Goal: Register for event/course

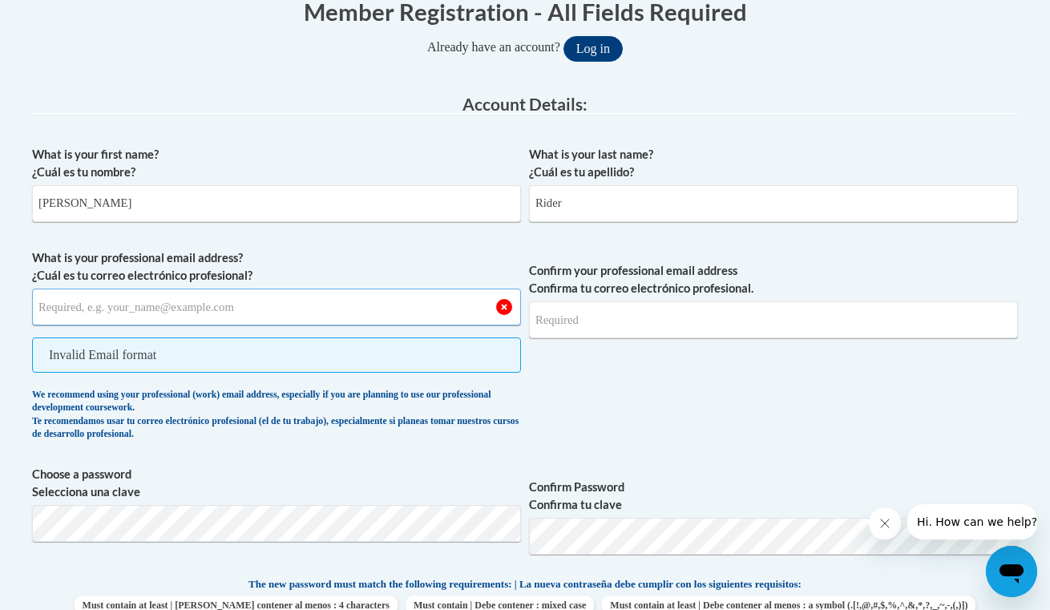
click at [336, 304] on input "What is your professional email address? ¿Cuál es tu correo electrónico profesi…" at bounding box center [276, 307] width 489 height 37
paste input "pjwigington@mail.lipscomb.edu"
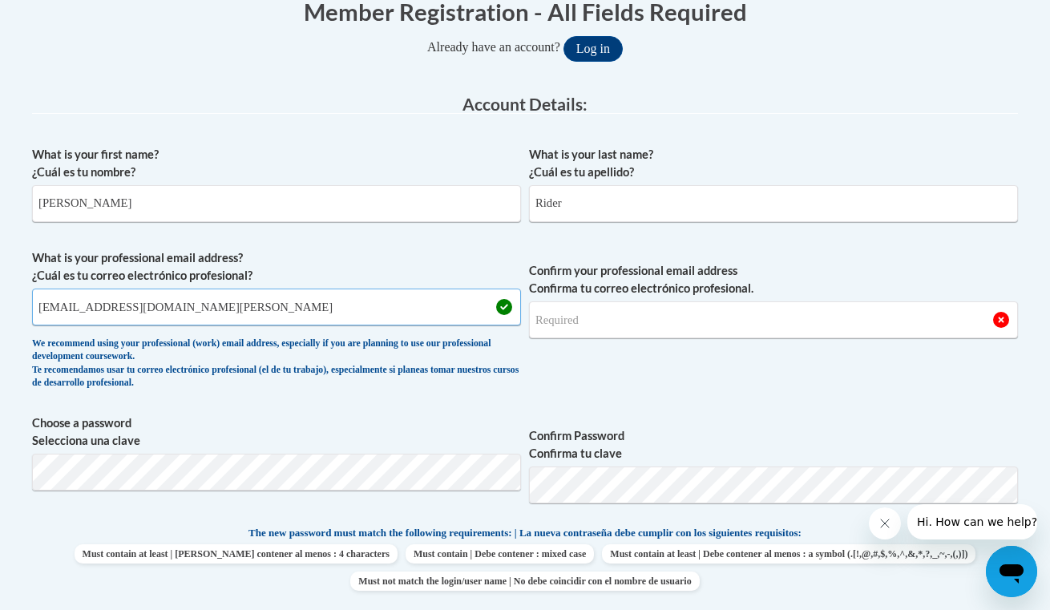
type input "pjwigington@mail.lipscomb.edu"
click at [592, 325] on input "Confirm your professional email address Confirma tu correo electrónico profesio…" at bounding box center [773, 319] width 489 height 37
drag, startPoint x: 216, startPoint y: 309, endPoint x: 38, endPoint y: 300, distance: 178.2
click at [38, 300] on input "pjwigington@mail.lipscomb.edu" at bounding box center [276, 307] width 489 height 37
click at [594, 325] on input "Confirm your professional email address Confirma tu correo electrónico profesio…" at bounding box center [773, 319] width 489 height 37
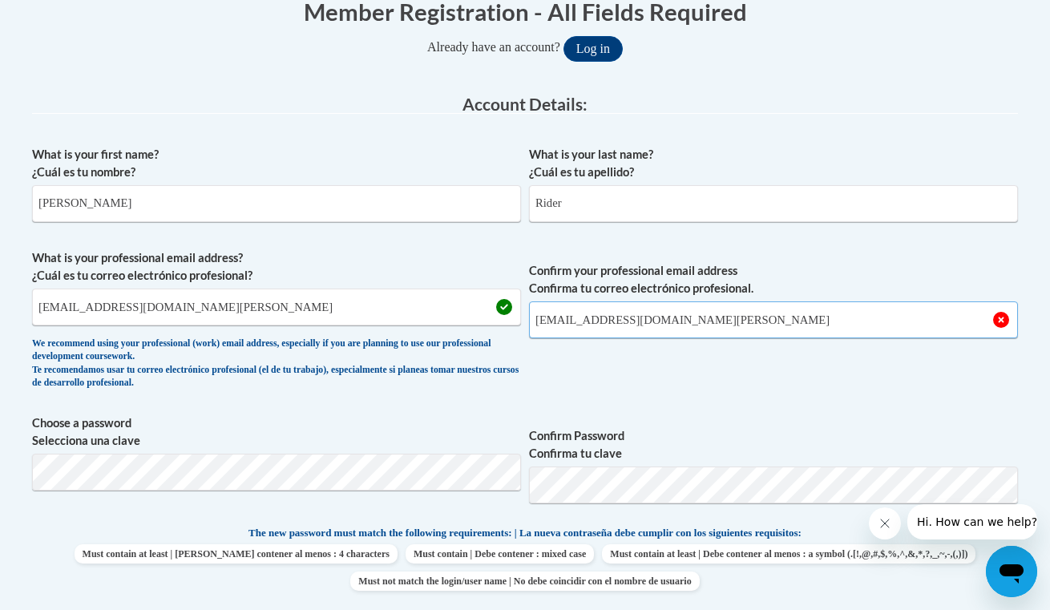
type input "pjwigington@mail.lipscomb.edu"
click at [599, 47] on button "Log in" at bounding box center [593, 49] width 59 height 26
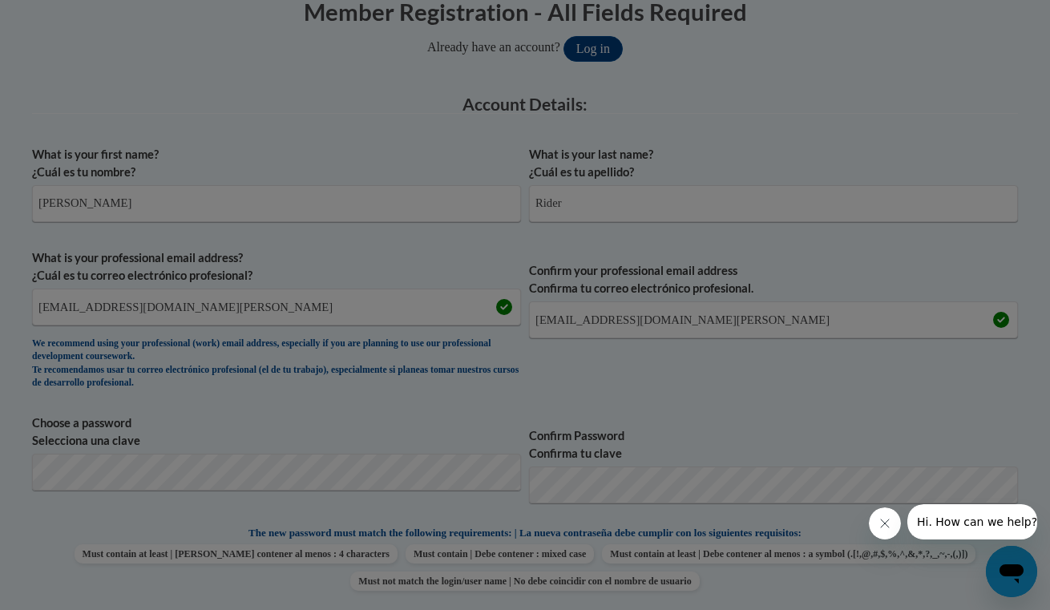
scroll to position [724, 0]
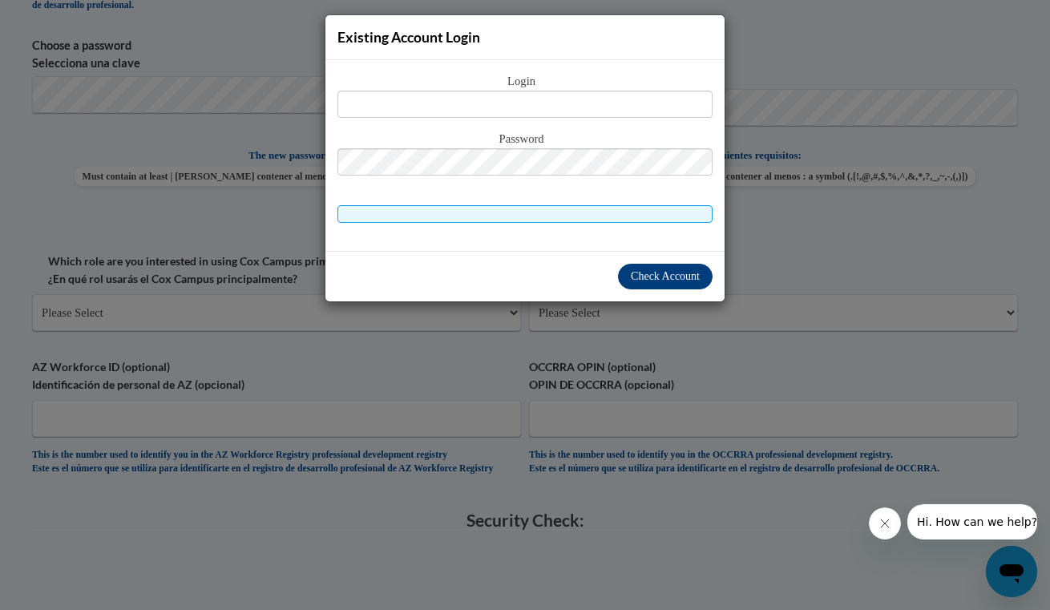
click at [638, 277] on span "Check Account" at bounding box center [665, 276] width 69 height 12
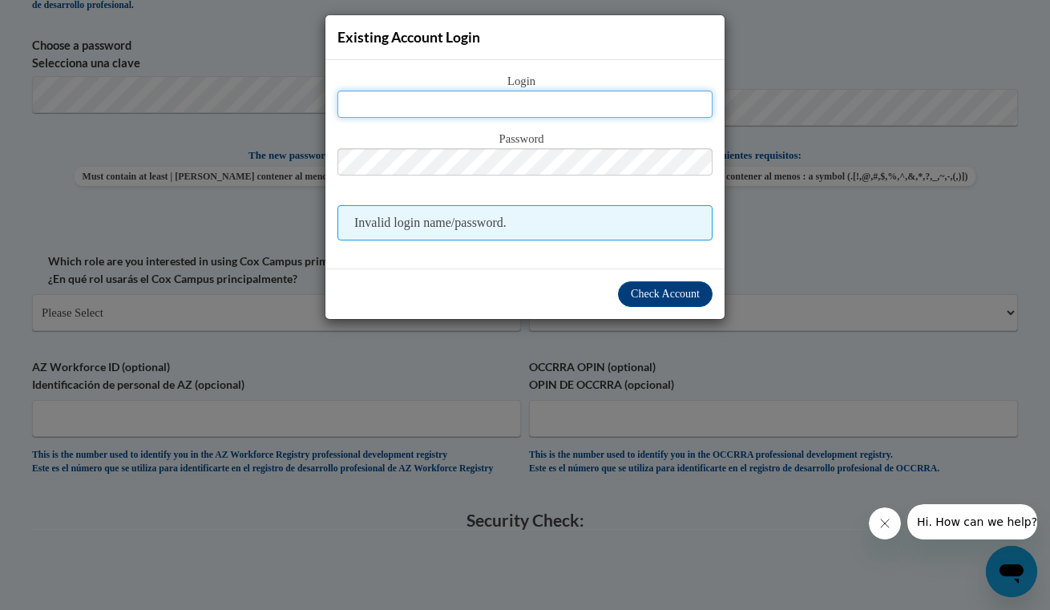
click at [535, 92] on input "text" at bounding box center [524, 104] width 375 height 27
click at [484, 180] on div "Password" at bounding box center [524, 161] width 375 height 63
click at [481, 105] on input "text" at bounding box center [524, 104] width 375 height 27
type input "o"
type input "pjwigington@mail.lipscomb.edu"
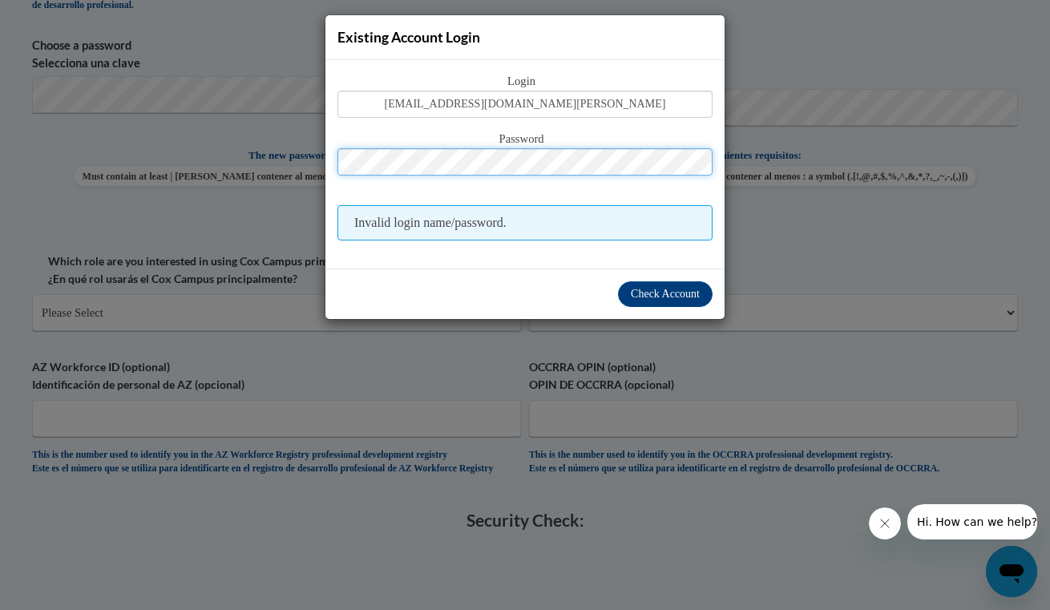
click at [673, 301] on button "Check Account" at bounding box center [665, 294] width 95 height 26
click at [887, 525] on icon "Close message from company" at bounding box center [885, 523] width 8 height 8
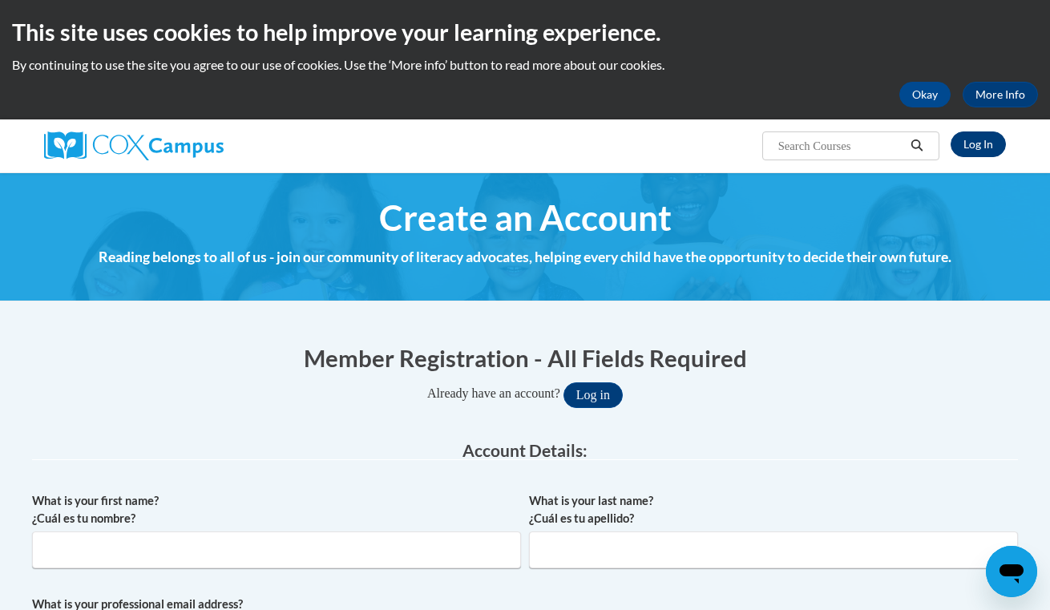
click at [978, 141] on link "Log In" at bounding box center [978, 144] width 55 height 26
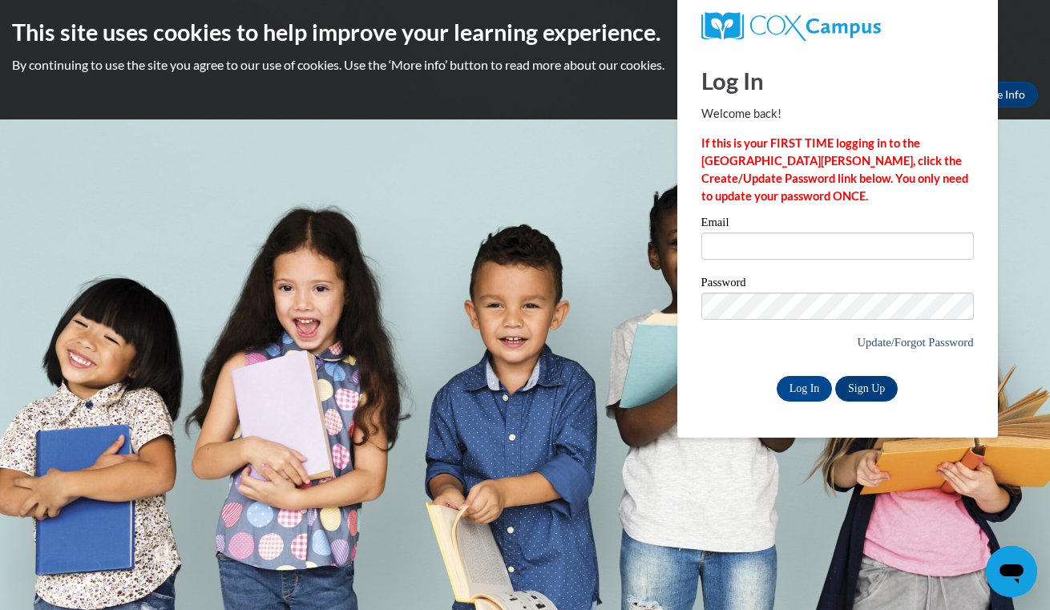
click at [884, 345] on link "Update/Forgot Password" at bounding box center [915, 342] width 116 height 13
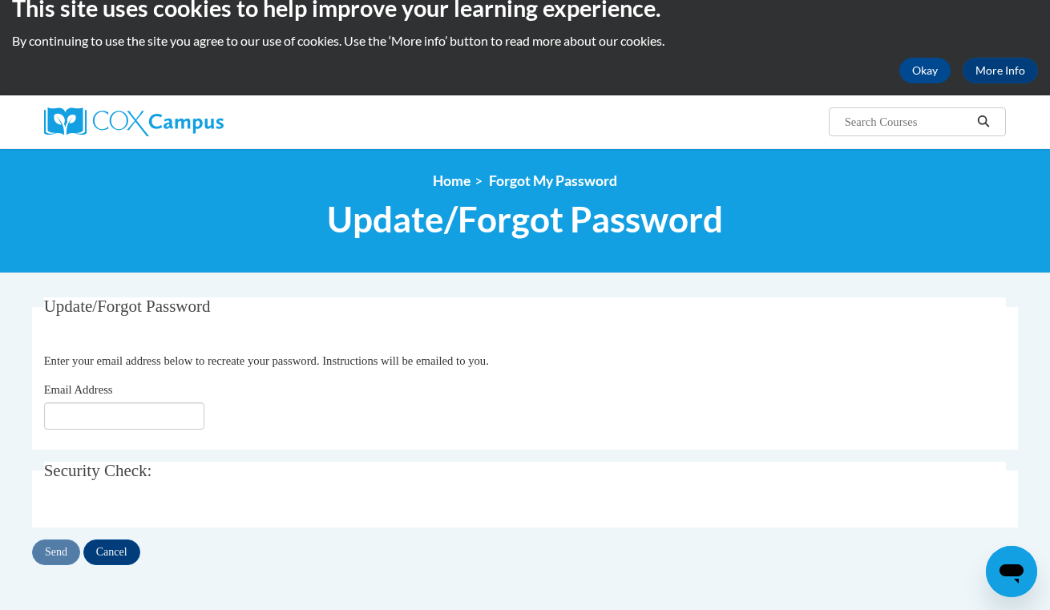
scroll to position [25, 0]
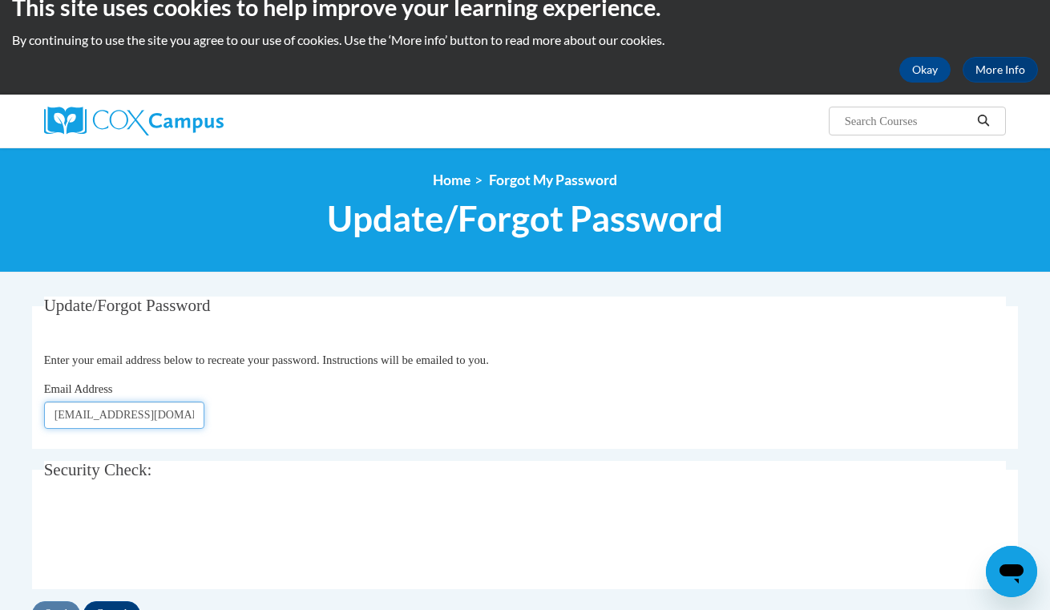
type input "[EMAIL_ADDRESS][DOMAIN_NAME]"
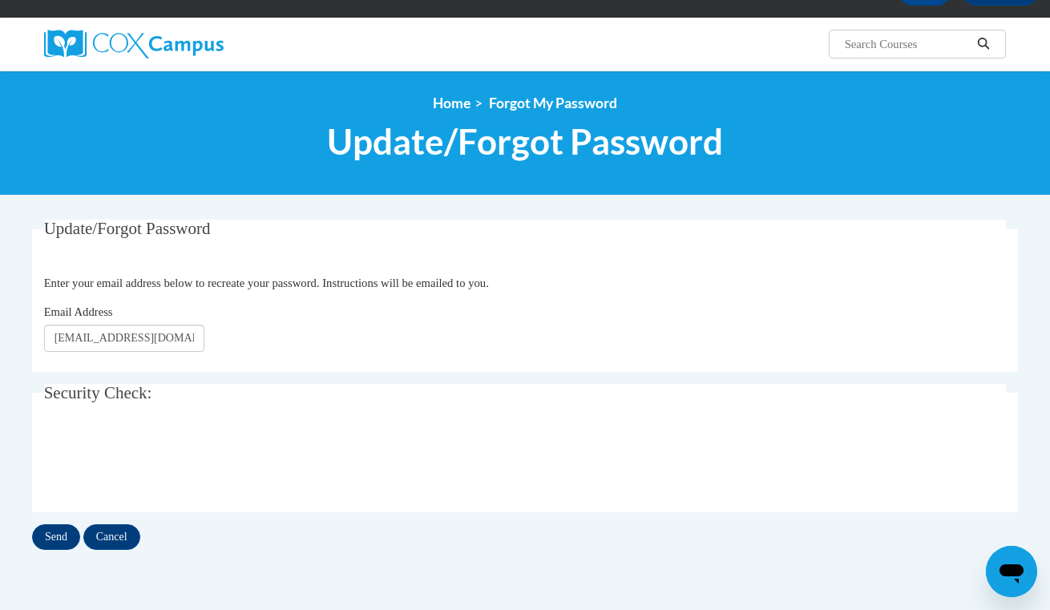
scroll to position [107, 0]
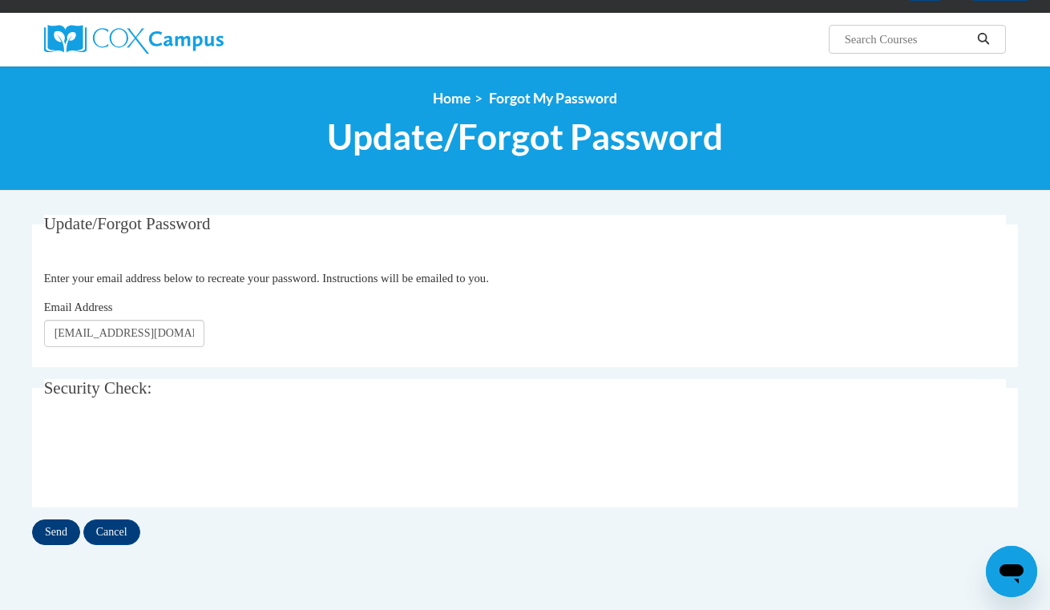
click at [50, 533] on input "Send" at bounding box center [56, 532] width 48 height 26
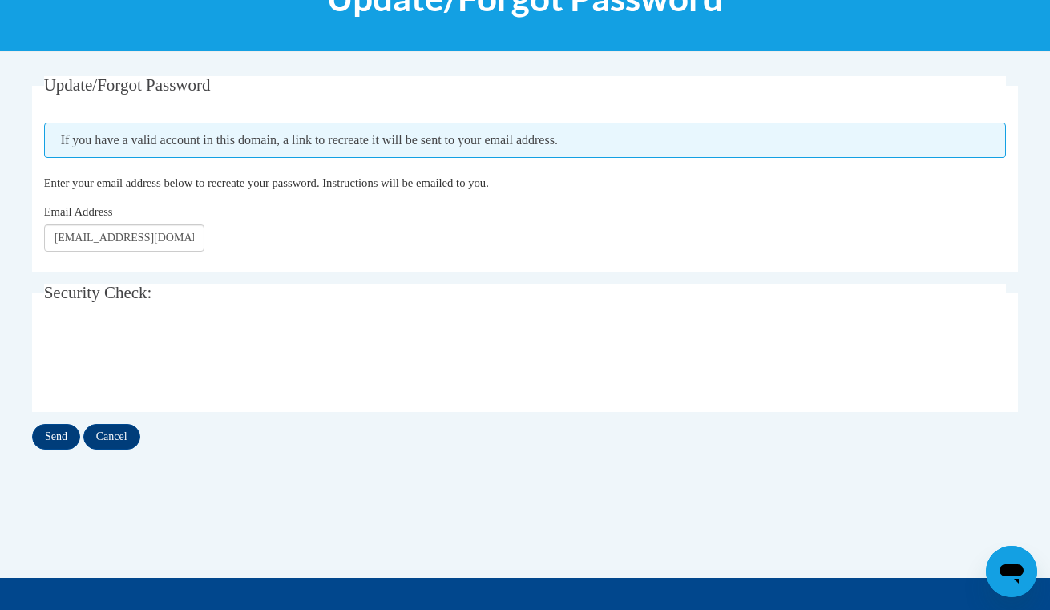
scroll to position [246, 0]
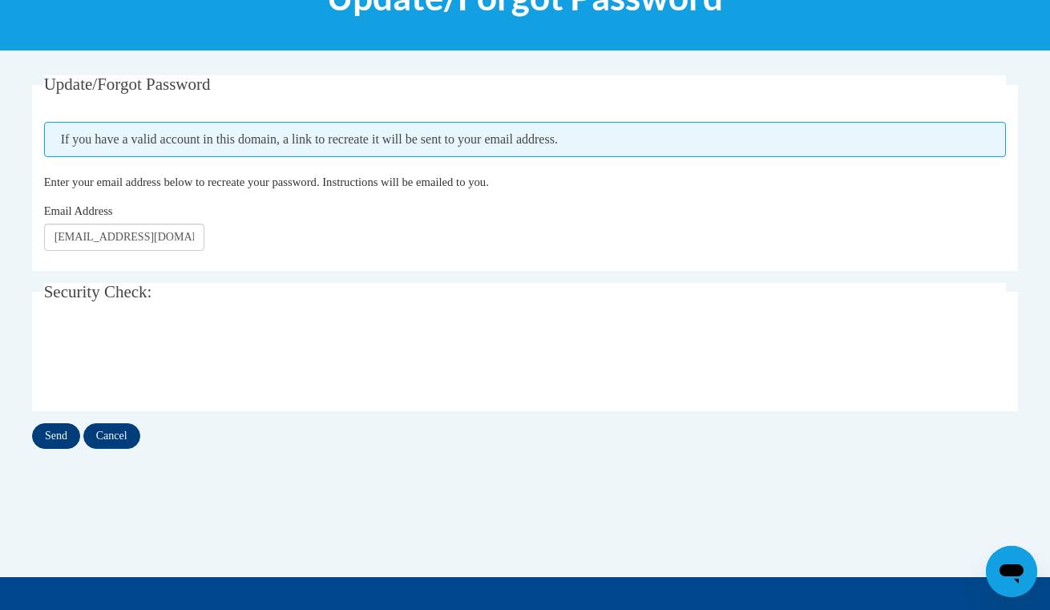
click at [47, 430] on input "Send" at bounding box center [56, 436] width 48 height 26
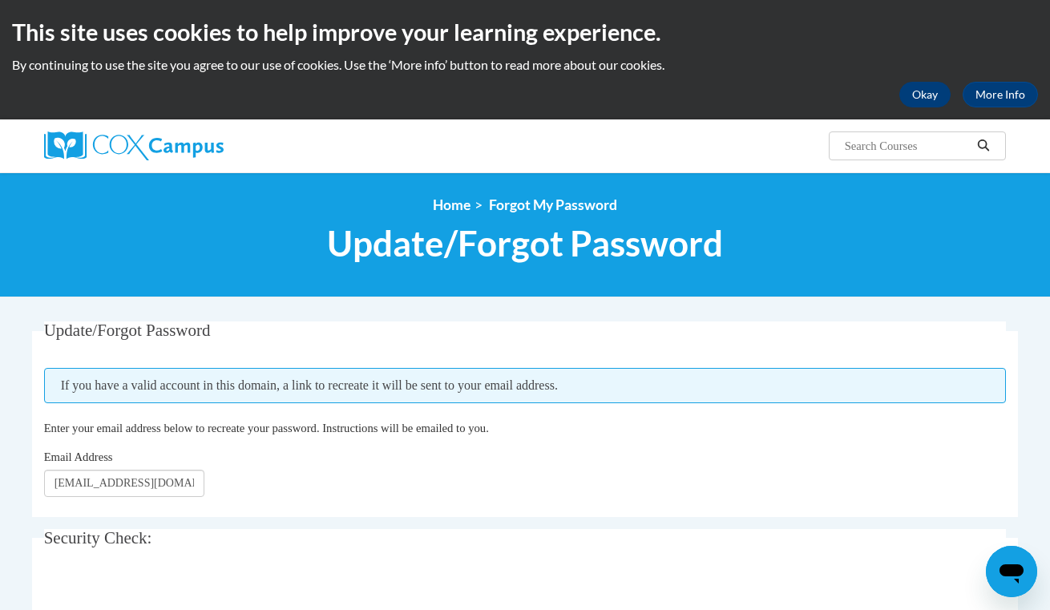
click at [915, 89] on button "Okay" at bounding box center [924, 95] width 51 height 26
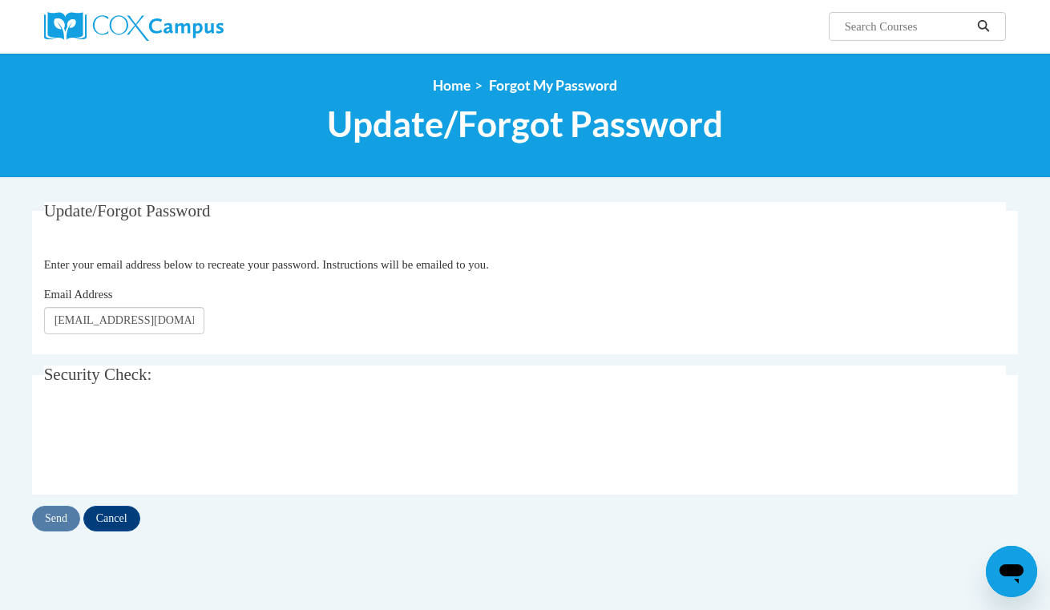
click at [121, 305] on div "Email Address pjwigington@mail.lipscomb.edu" at bounding box center [525, 309] width 963 height 49
drag, startPoint x: 51, startPoint y: 321, endPoint x: 218, endPoint y: 330, distance: 167.0
click at [218, 330] on div "Email Address pjwigington@mail.lipscomb.edu" at bounding box center [525, 309] width 963 height 49
type input "wigingtonp@yahoo.com"
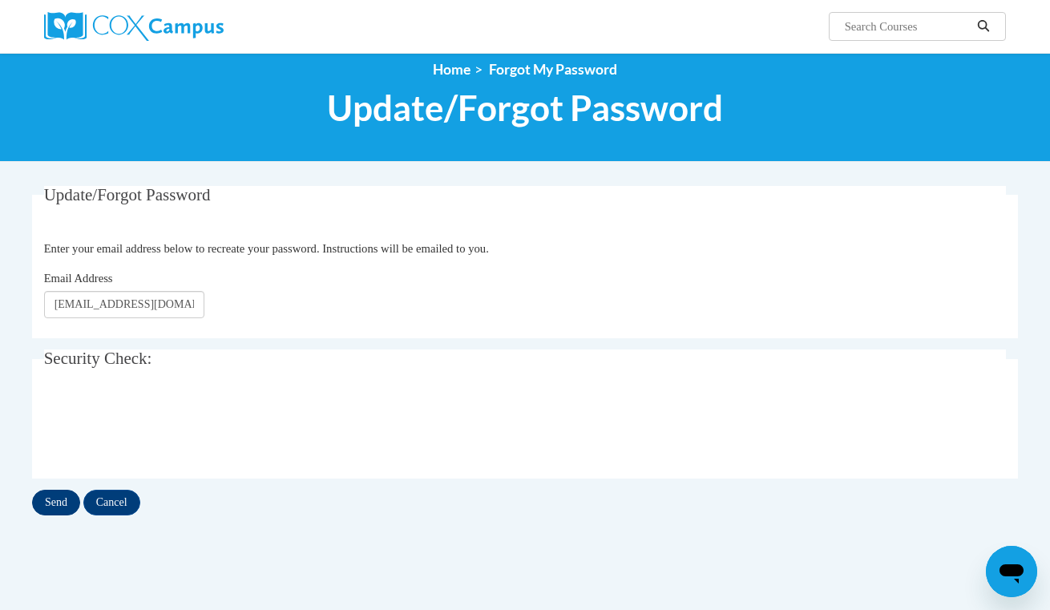
click at [47, 507] on input "Send" at bounding box center [56, 503] width 48 height 26
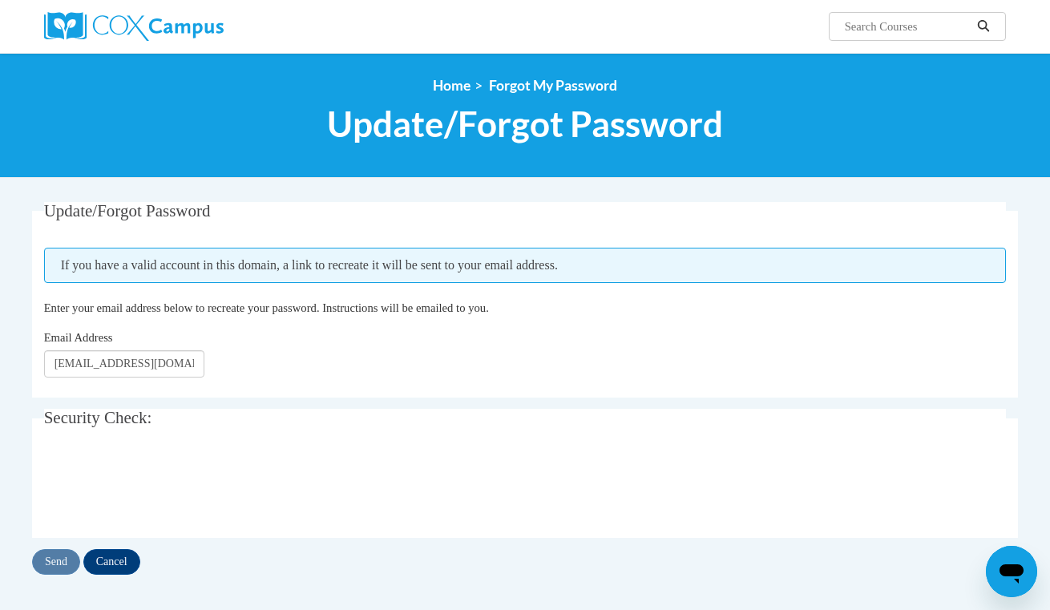
click at [168, 21] on img at bounding box center [134, 26] width 180 height 29
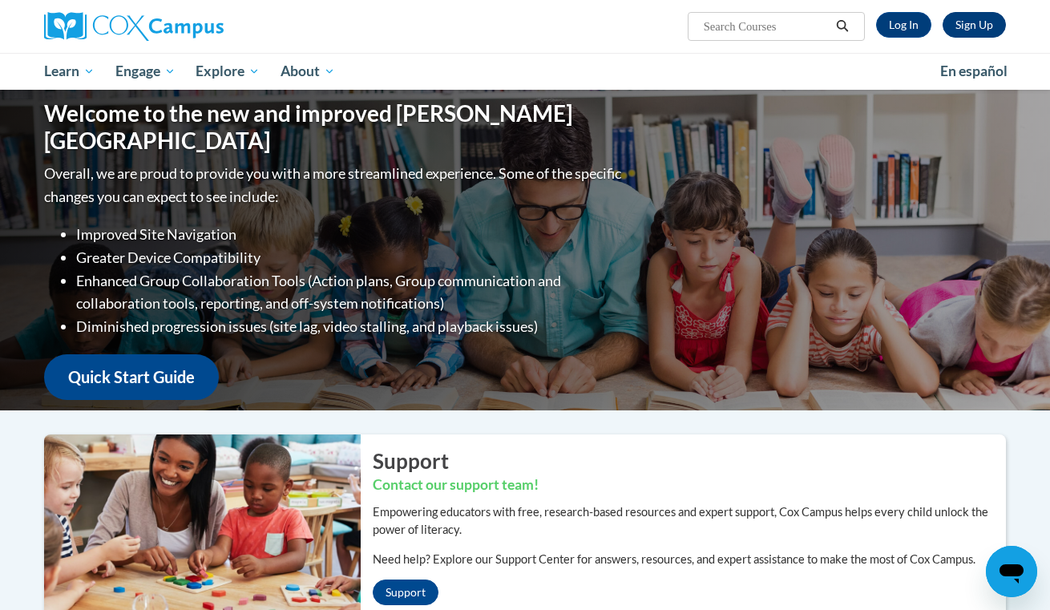
click at [992, 27] on link "Sign Up" at bounding box center [974, 25] width 63 height 26
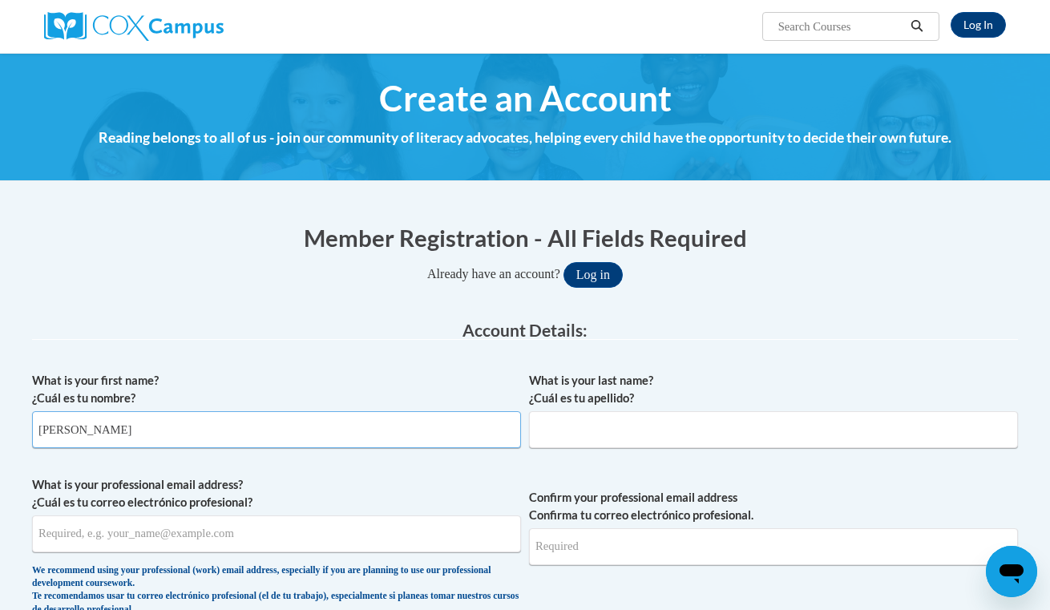
type input "[PERSON_NAME]"
type input "Rider"
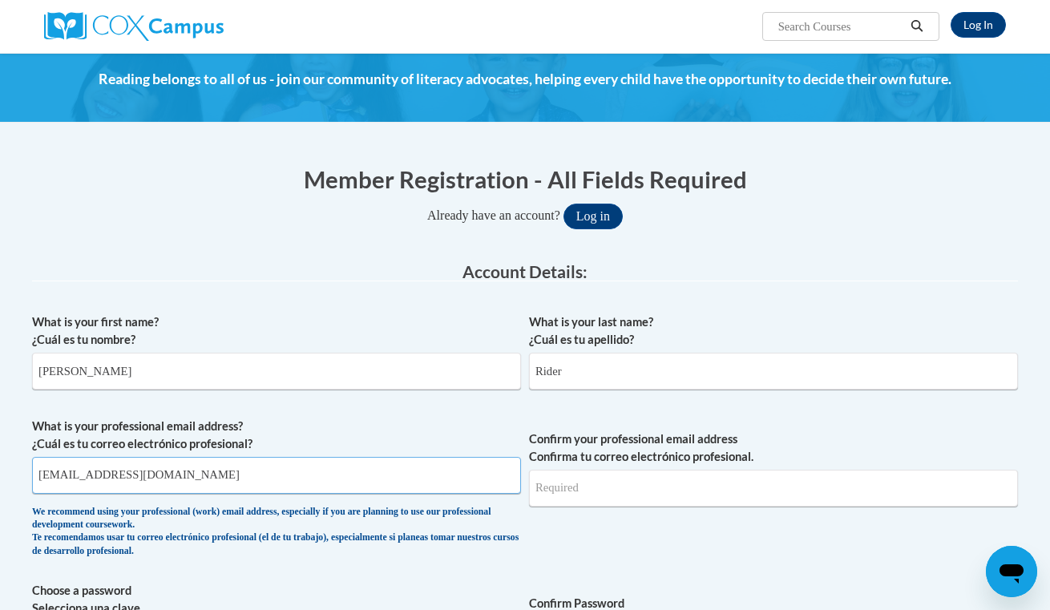
scroll to position [75, 0]
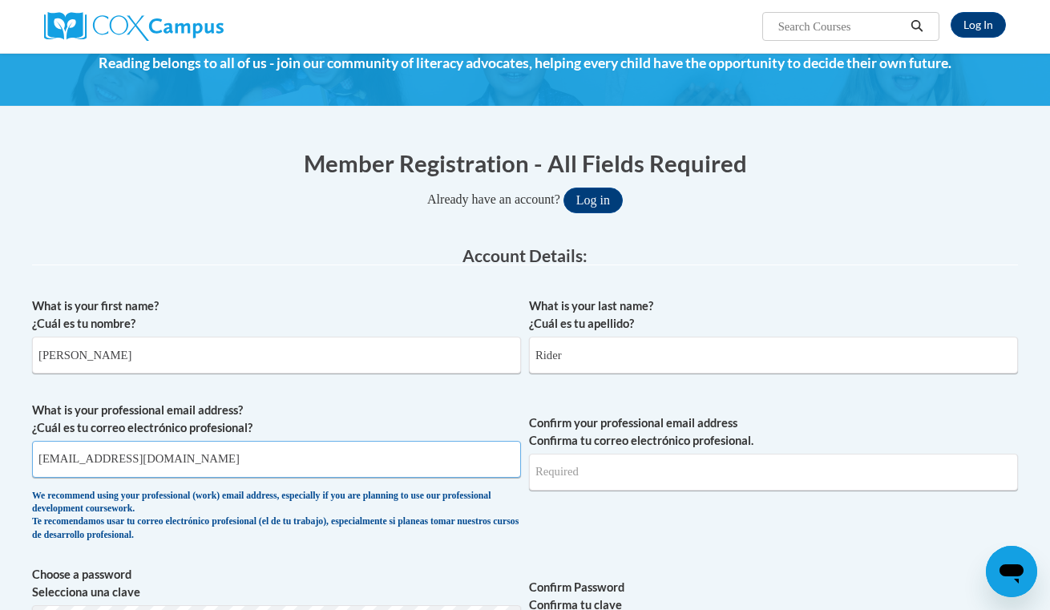
type input "[EMAIL_ADDRESS][DOMAIN_NAME]"
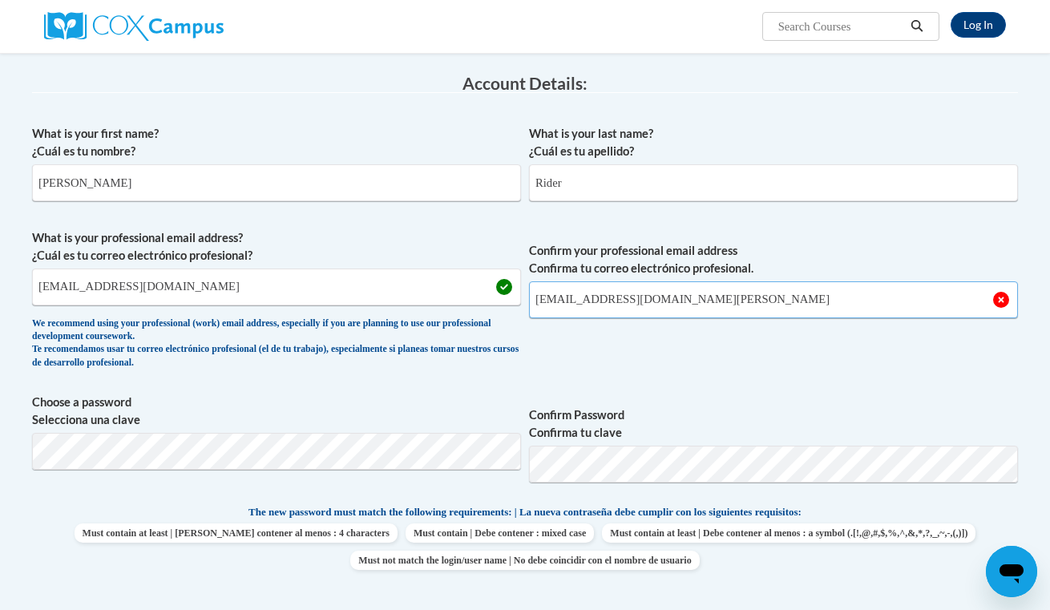
scroll to position [248, 0]
type input "[EMAIL_ADDRESS][DOMAIN_NAME][PERSON_NAME]"
click at [338, 467] on span "Choose a password Selecciona una clave" at bounding box center [276, 444] width 489 height 102
click at [749, 301] on input "[EMAIL_ADDRESS][DOMAIN_NAME][PERSON_NAME]" at bounding box center [773, 299] width 489 height 37
click at [691, 380] on div "What is your first name? ¿Cuál es tu nombre? Paige What is your last name? ¿Cuá…" at bounding box center [525, 481] width 986 height 731
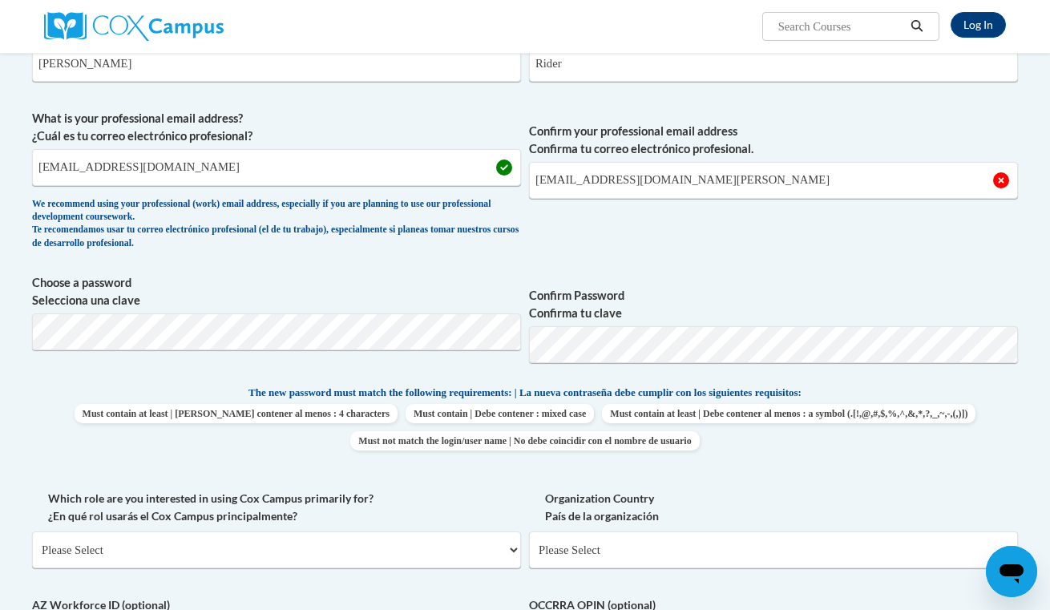
scroll to position [373, 0]
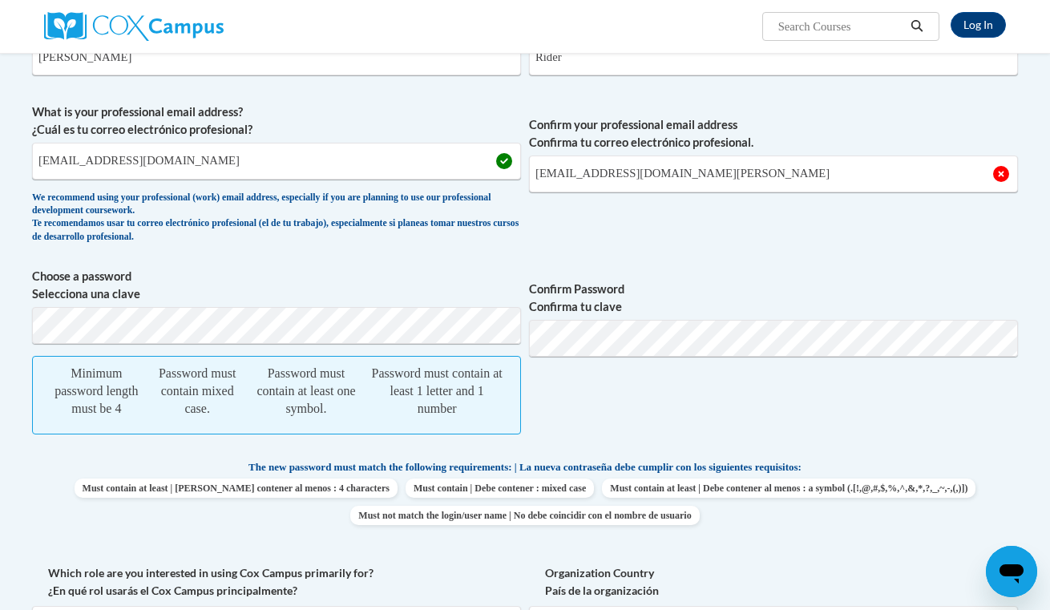
click at [721, 403] on span "Confirm Password Confirma tu clave" at bounding box center [773, 359] width 489 height 183
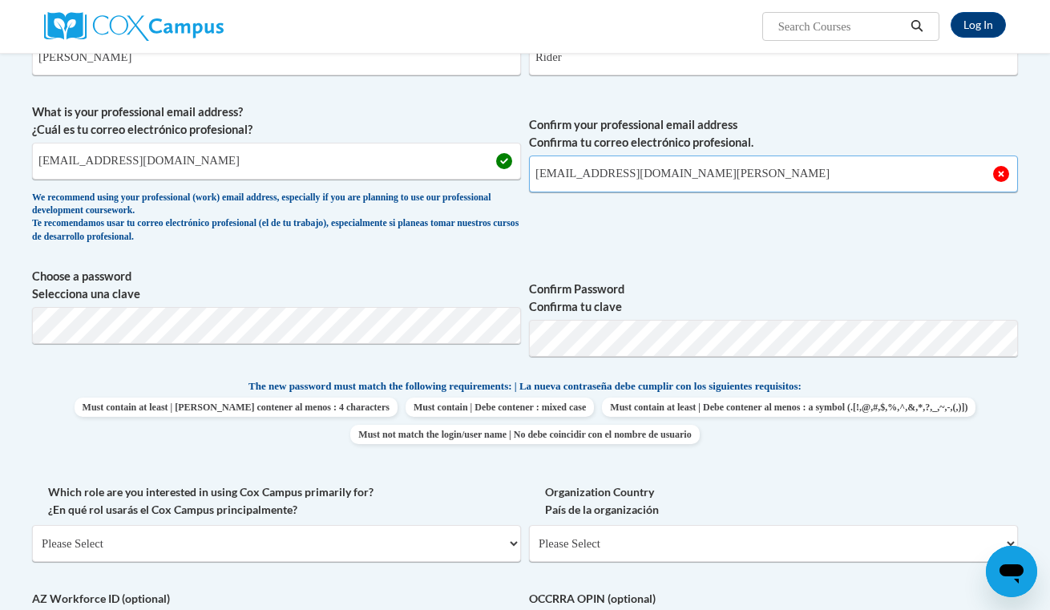
click at [778, 172] on input "pjwigington@mail.lipscomb.edu" at bounding box center [773, 174] width 489 height 37
click at [237, 174] on input "pjwigington@mail.lipcomb.edu" at bounding box center [276, 161] width 489 height 37
type input "pjwigington@mail.lipcomb.edu"
click at [719, 178] on input "pjwigington@mail.lipscomb.edu" at bounding box center [773, 174] width 489 height 37
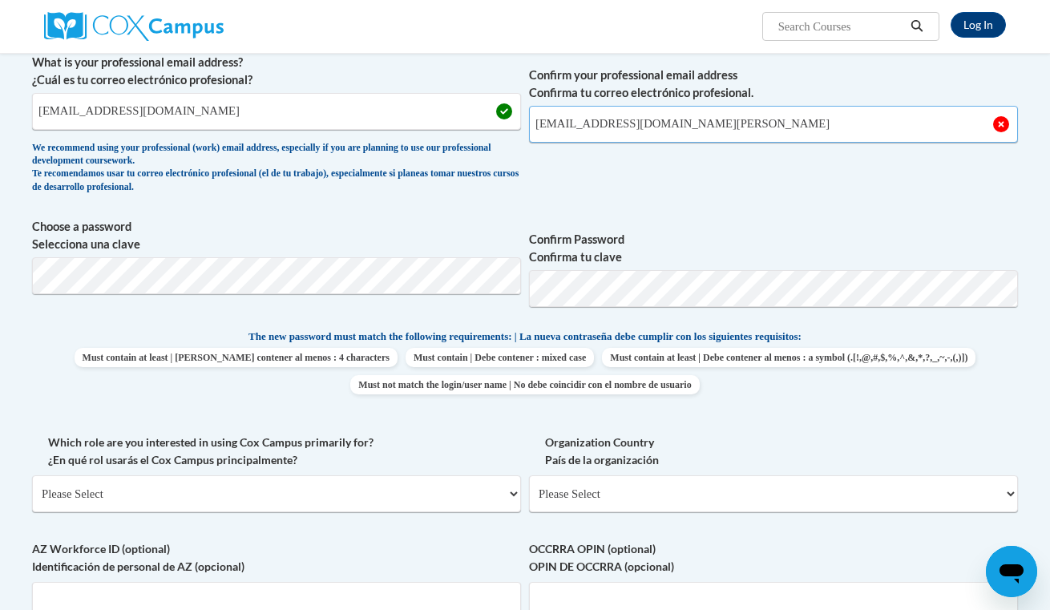
scroll to position [420, 0]
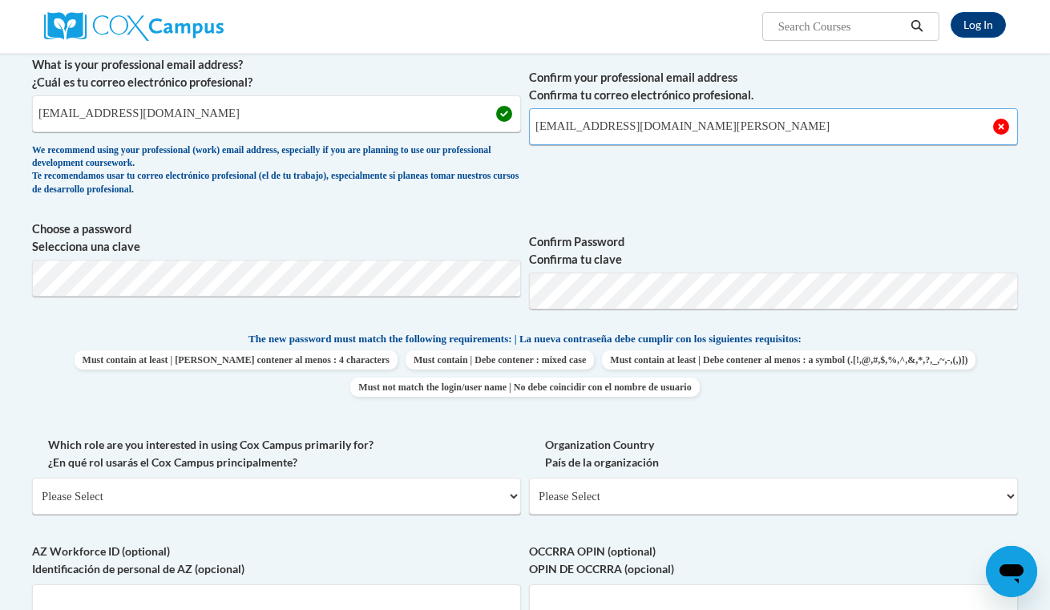
click at [1003, 122] on input "pjwigington@mail.lipscomb.edu" at bounding box center [773, 126] width 489 height 37
click at [781, 128] on input "pjwigington@mail.lipscomb.edu" at bounding box center [773, 126] width 489 height 37
click at [794, 172] on span "Confirm your professional email address Confirma tu correo electrónico profesio…" at bounding box center [773, 130] width 489 height 148
click at [770, 134] on input "pjwigington@mail.lipscomb.edyu" at bounding box center [773, 126] width 489 height 37
type input "pjwigington@mail.lipscomb.edu"
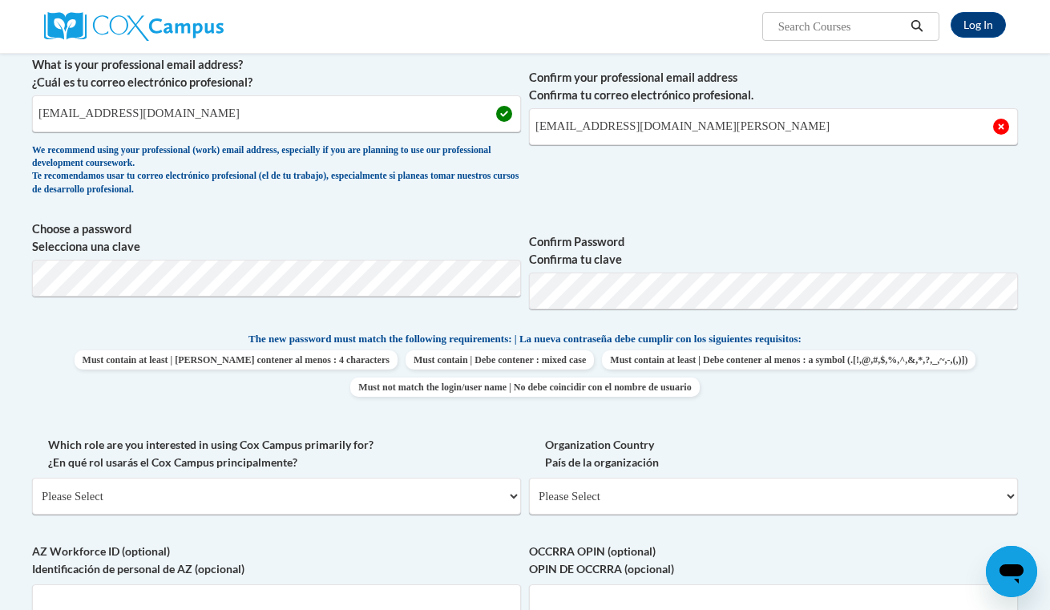
click at [750, 156] on span "Confirm your professional email address Confirma tu correo electrónico profesio…" at bounding box center [773, 130] width 489 height 148
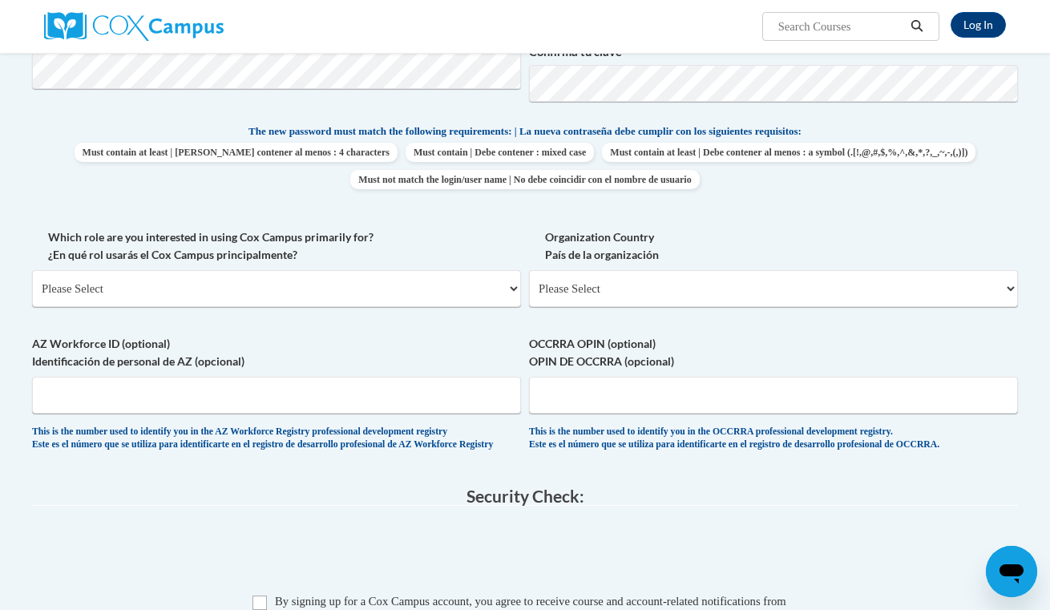
scroll to position [634, 0]
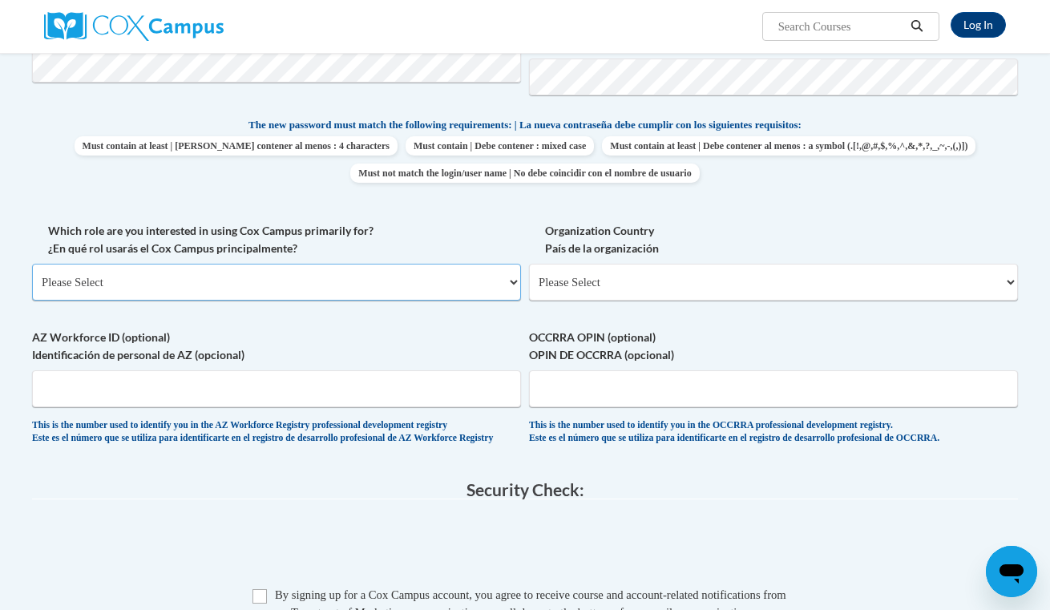
select select "5a18ea06-2b54-4451-96f2-d152daf9eac5"
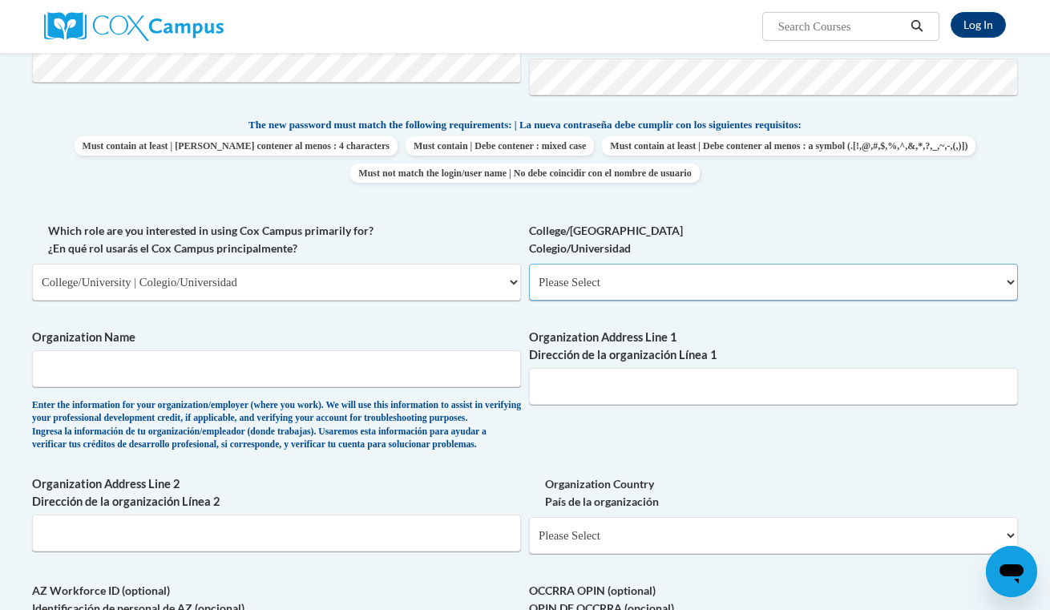
select select "99b32b07-cffc-426c-8bf6-0cd77760d84b"
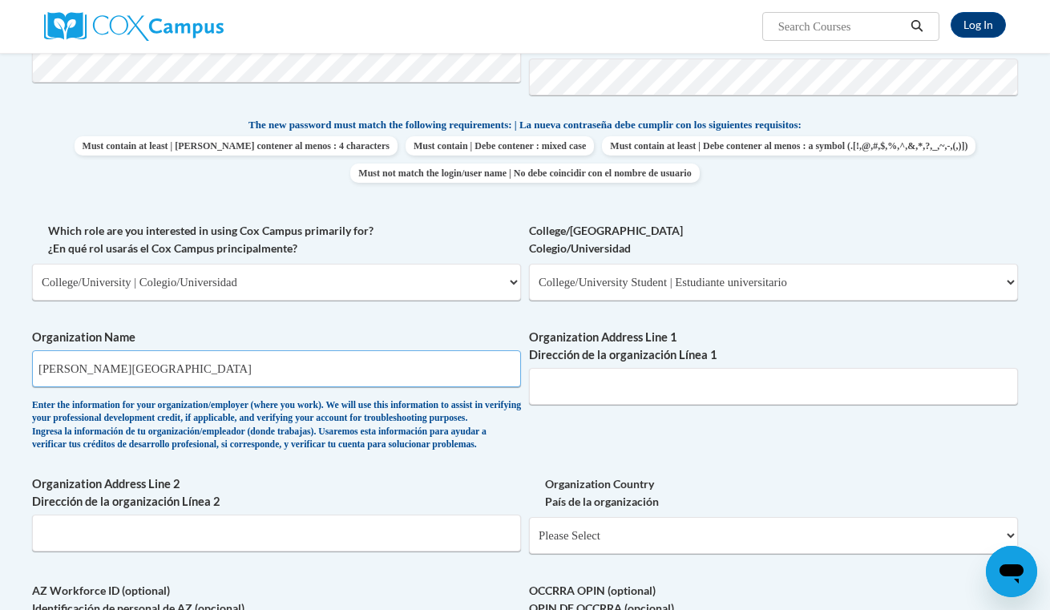
type input "Lipscomb University"
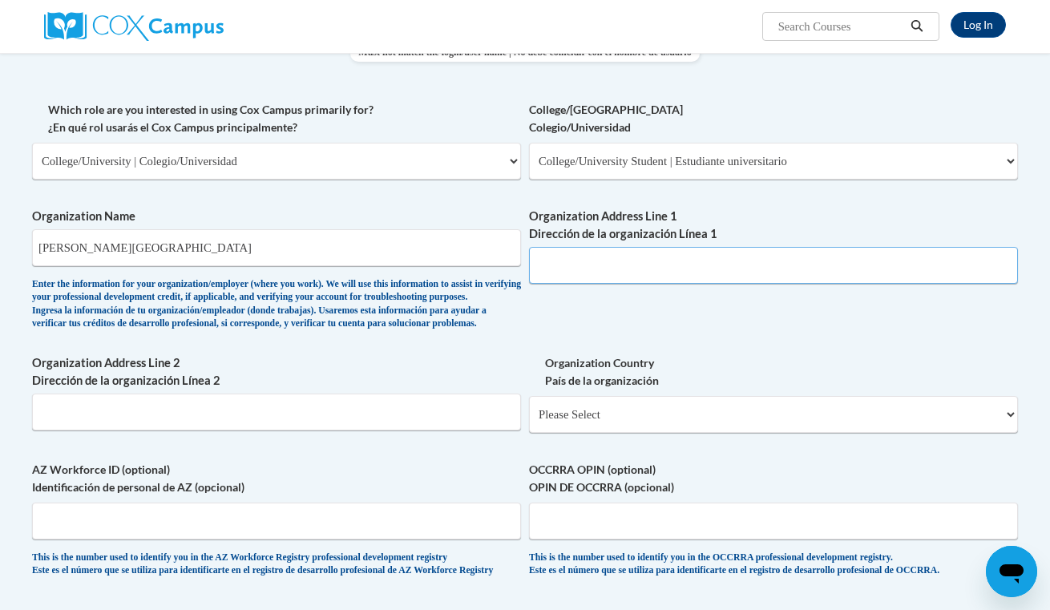
scroll to position [729, 0]
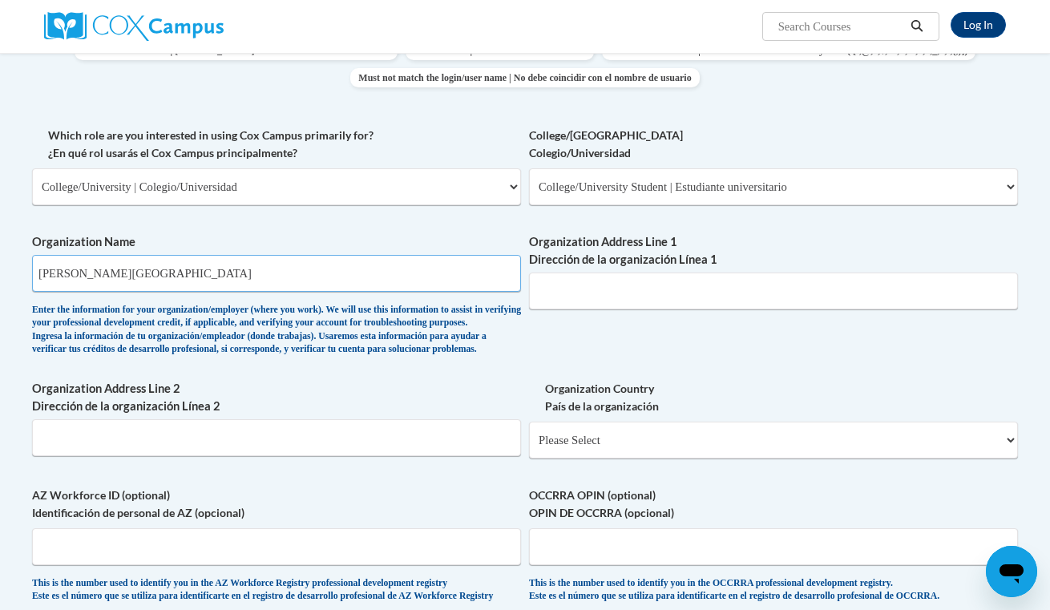
click at [189, 262] on input "Lipscomb University" at bounding box center [276, 273] width 489 height 37
click at [769, 273] on input "Organization Address Line 1 Dirección de la organización Línea 1" at bounding box center [773, 291] width 489 height 37
click at [865, 313] on div "What is your first name? ¿Cuál es tu nombre? Paige What is your last name? ¿Cuá…" at bounding box center [525, 126] width 986 height 984
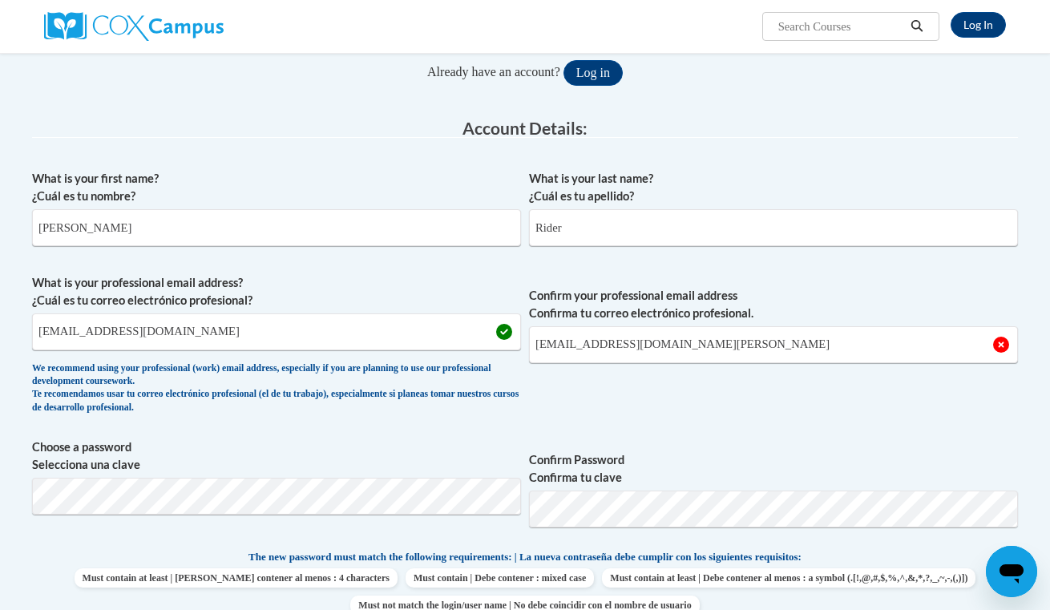
scroll to position [200, 0]
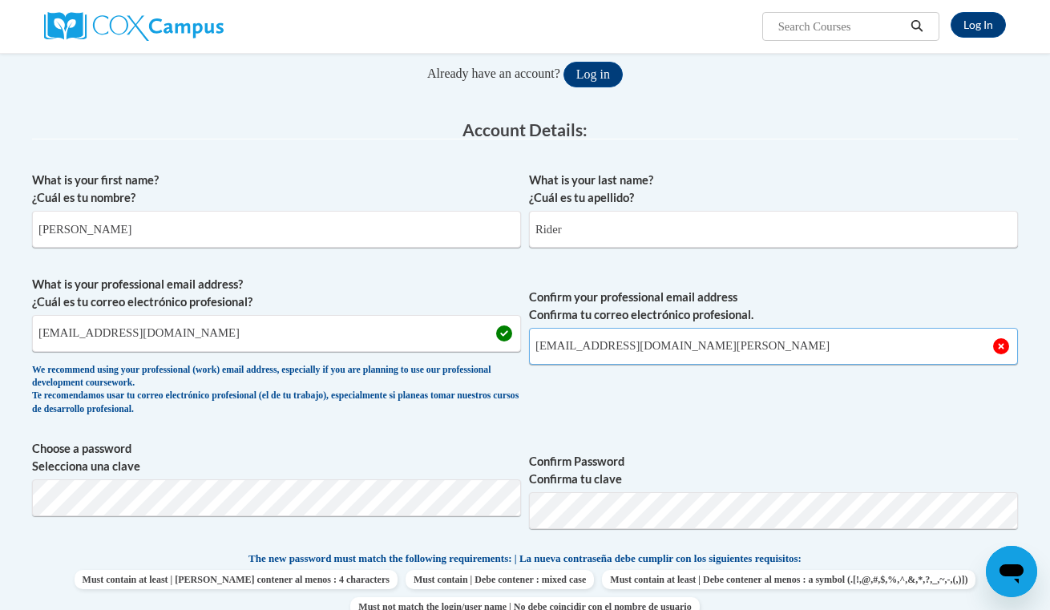
click at [843, 334] on input "pjwigington@mail.lipscomb.edu" at bounding box center [773, 346] width 489 height 37
drag, startPoint x: 843, startPoint y: 334, endPoint x: 725, endPoint y: 337, distance: 118.7
click at [725, 337] on input "pjwigington@mail.lipscomb.edu" at bounding box center [773, 346] width 489 height 37
drag, startPoint x: 733, startPoint y: 354, endPoint x: 747, endPoint y: 390, distance: 39.6
click at [747, 390] on span "Confirm your professional email address Confirma tu correo electrónico profesio…" at bounding box center [773, 350] width 489 height 148
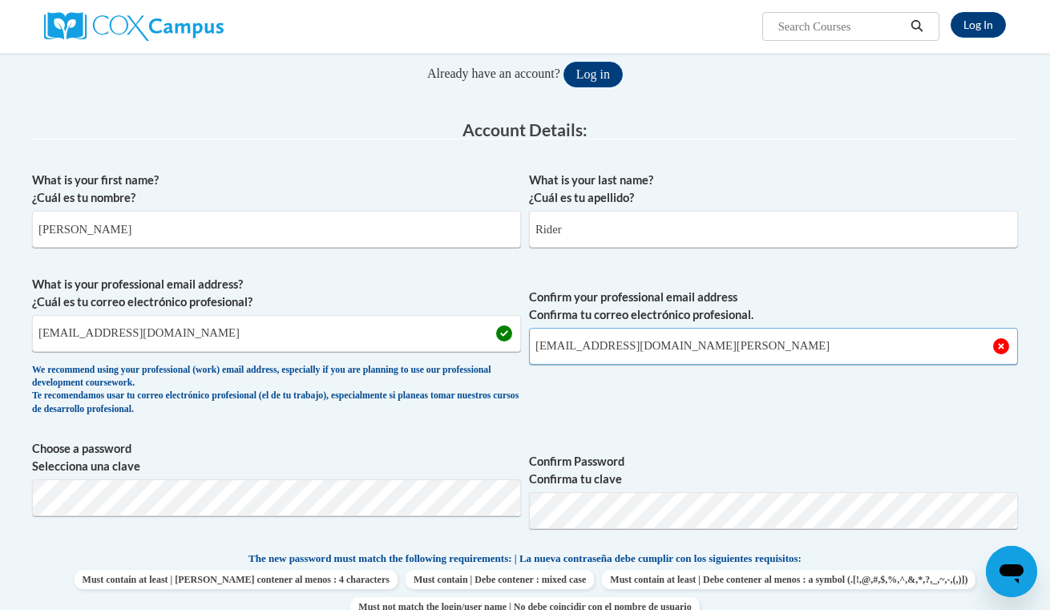
drag, startPoint x: 735, startPoint y: 349, endPoint x: 522, endPoint y: 348, distance: 213.2
click at [522, 348] on span "What is your professional email address? ¿Cuál es tu correo electrónico profesi…" at bounding box center [525, 350] width 986 height 148
click at [411, 355] on span "What is your professional email address? ¿Cuál es tu correo electrónico profesi…" at bounding box center [276, 350] width 489 height 148
click at [403, 330] on input "pjwigington@mail.lipcomb.edu" at bounding box center [276, 333] width 489 height 37
drag, startPoint x: 406, startPoint y: 330, endPoint x: 147, endPoint y: 309, distance: 259.8
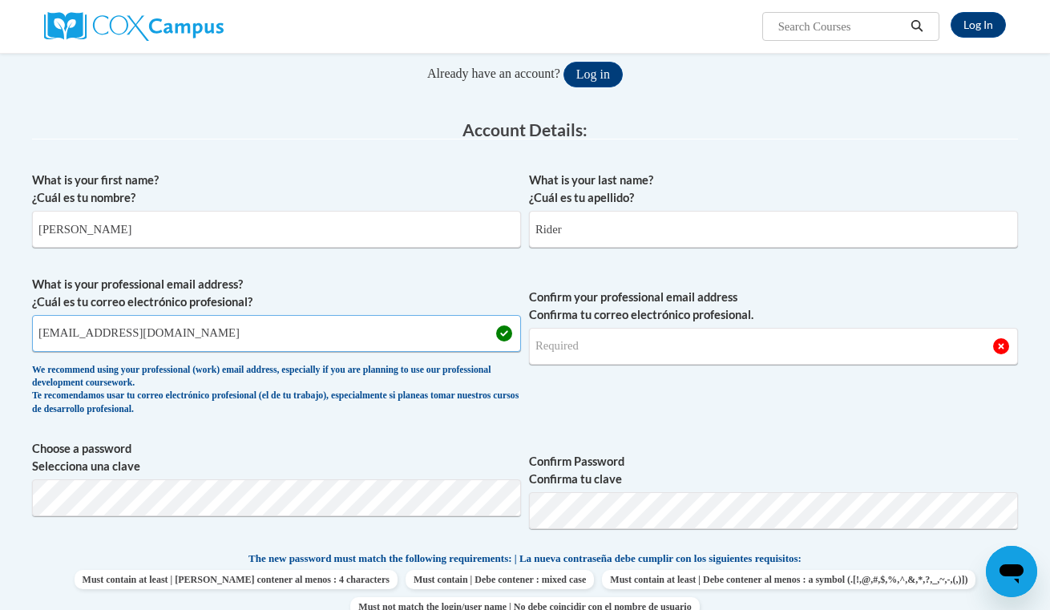
click at [147, 309] on span "What is your professional email address? ¿Cuál es tu correo electrónico profesi…" at bounding box center [276, 350] width 489 height 148
click at [562, 343] on input "Confirm your professional email address Confirma tu correo electrónico profesio…" at bounding box center [773, 346] width 489 height 37
click at [641, 346] on input "Confirm your professional email address Confirma tu correo electrónico profesio…" at bounding box center [773, 346] width 489 height 37
type input "pjwigington@mail.lip"
click at [145, 338] on input "pjwigington@mail.lipcomb.edu" at bounding box center [276, 333] width 489 height 37
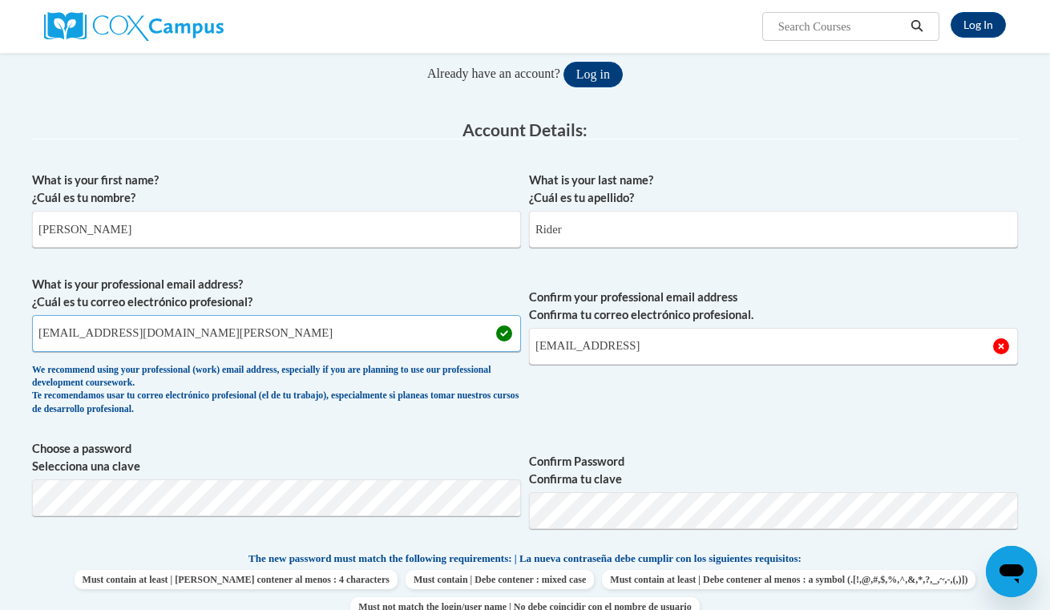
type input "pjwigington@mail.lipscomb.edu"
click at [673, 353] on input "pjwigington@mail.lip" at bounding box center [773, 346] width 489 height 37
type input "pjwigington@mail.lipscomb.edu"
click at [774, 443] on span "Confirm Password Confirma tu clave" at bounding box center [773, 491] width 489 height 102
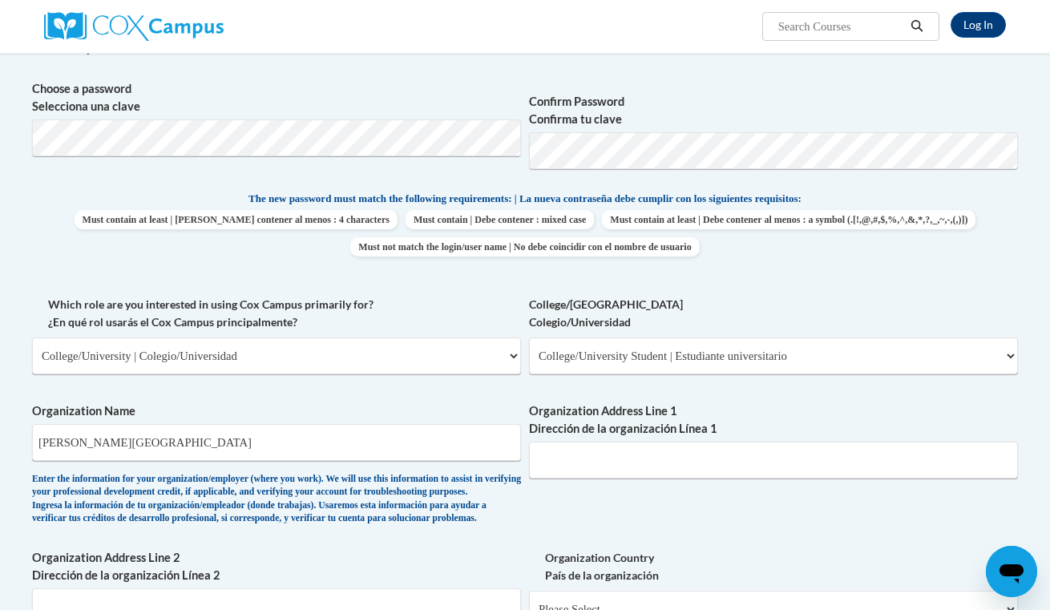
scroll to position [600, 0]
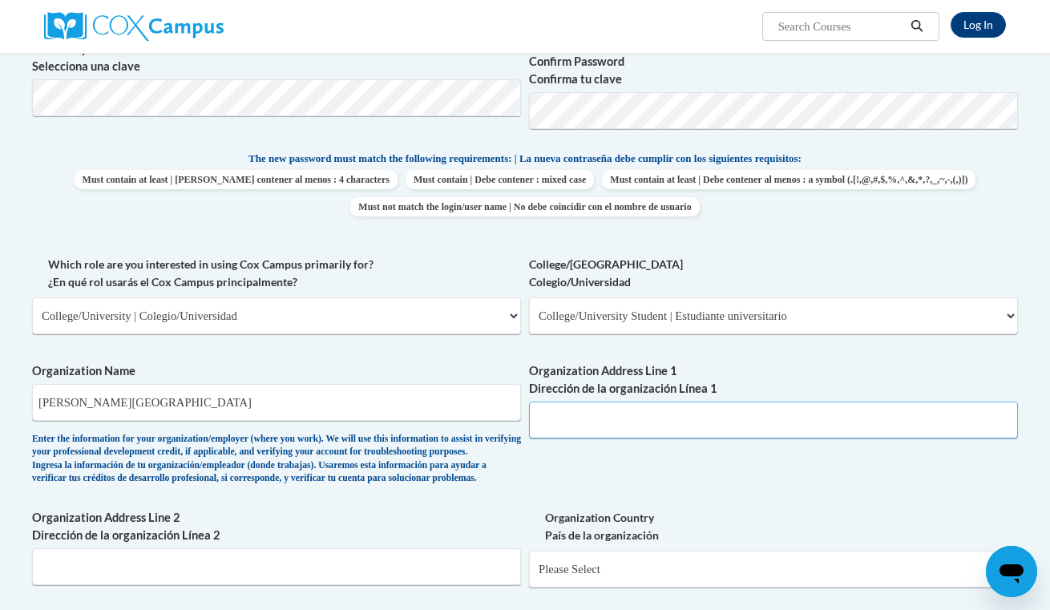
click at [674, 409] on input "Organization Address Line 1 Dirección de la organización Línea 1" at bounding box center [773, 420] width 489 height 37
paste input "1 University Park Dr, Nashville, TN 37204"
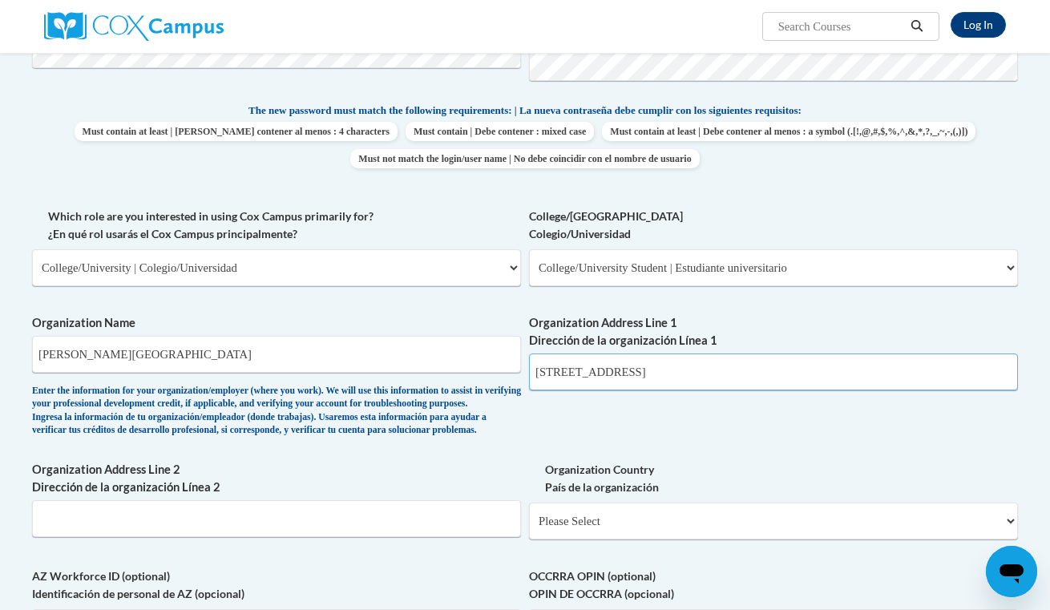
type input "1 University Park Dr, Nashville, TN 37204"
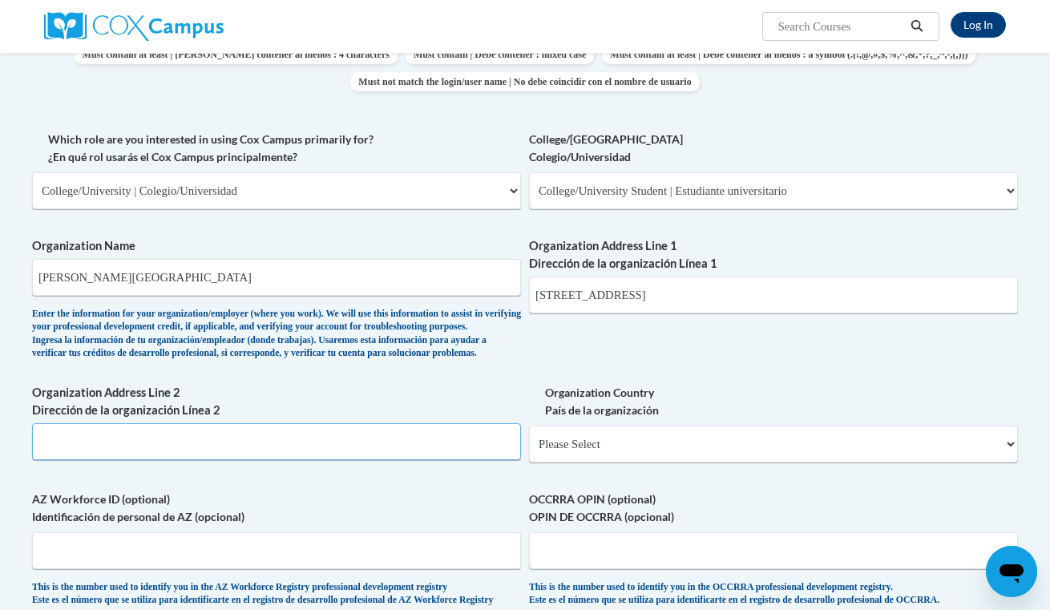
scroll to position [761, 0]
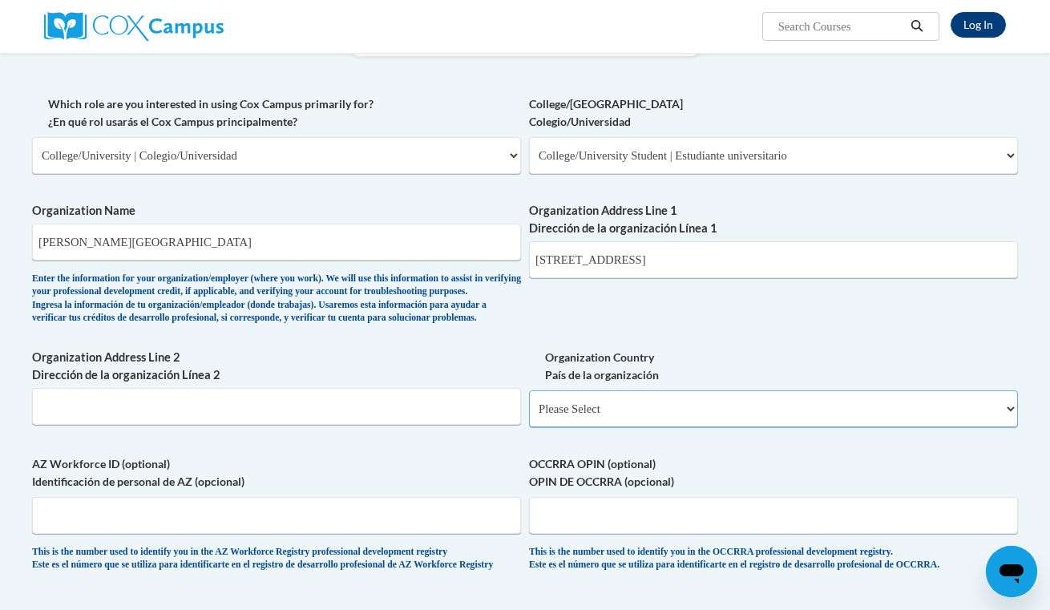
select select "ad49bcad-a171-4b2e-b99c-48b446064914"
select select
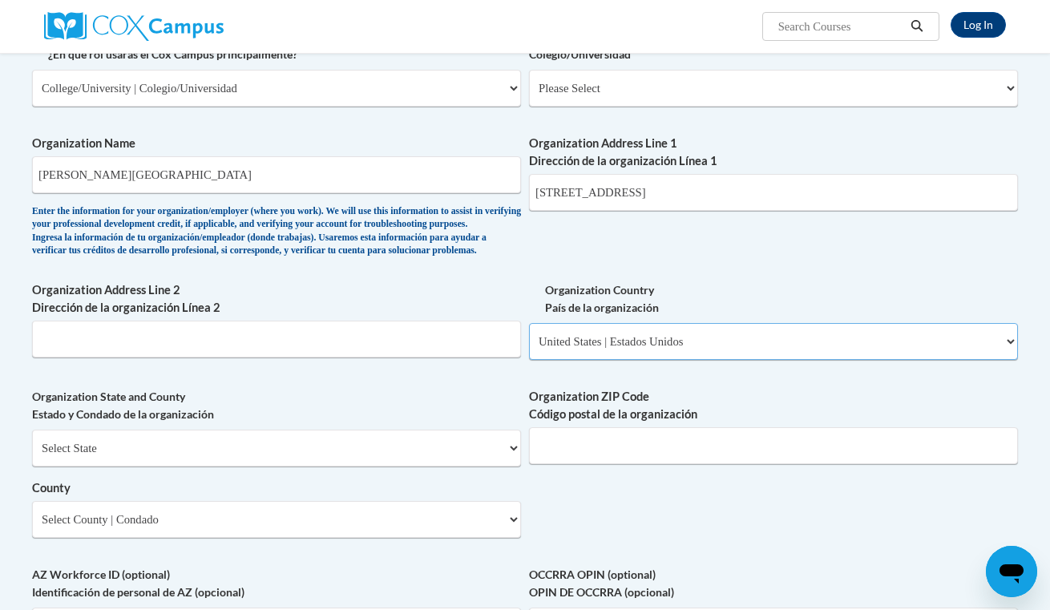
scroll to position [863, 0]
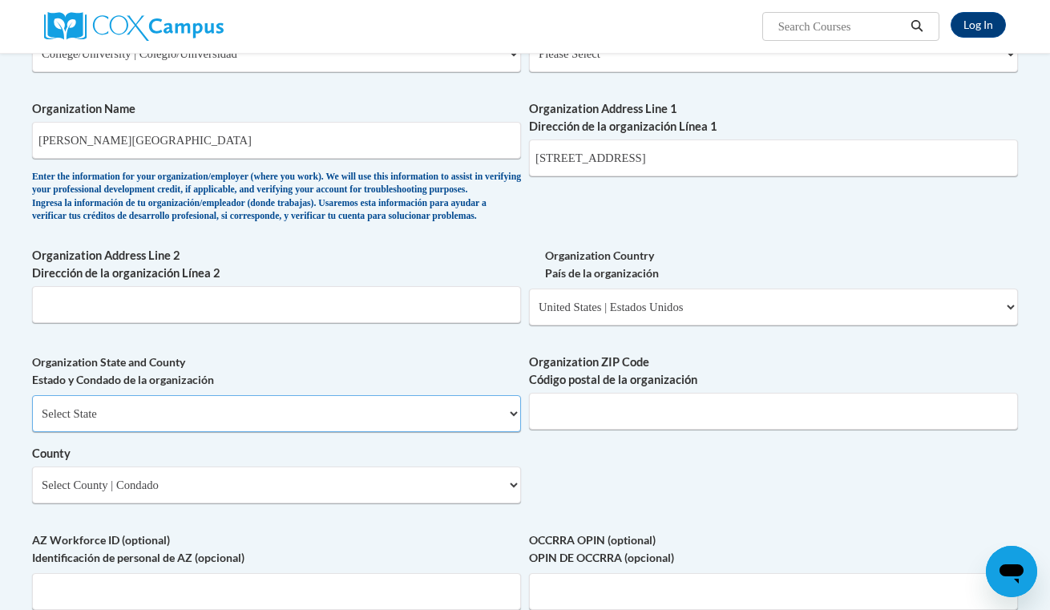
select select "Tennessee"
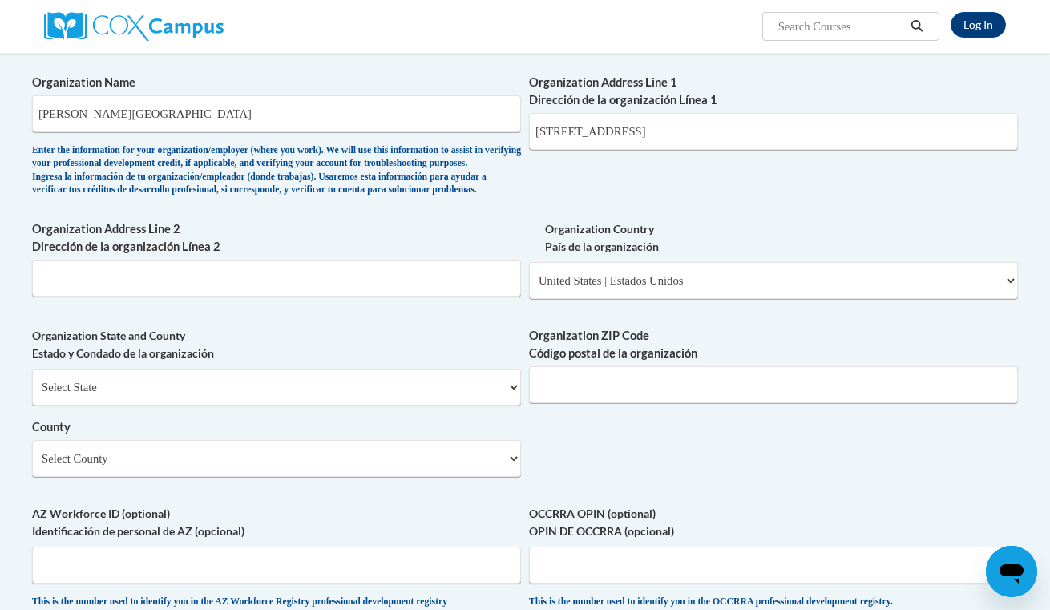
click at [277, 473] on div "Organization State and County Estado y Condado de la organización Select State …" at bounding box center [276, 408] width 489 height 162
select select "Davidson"
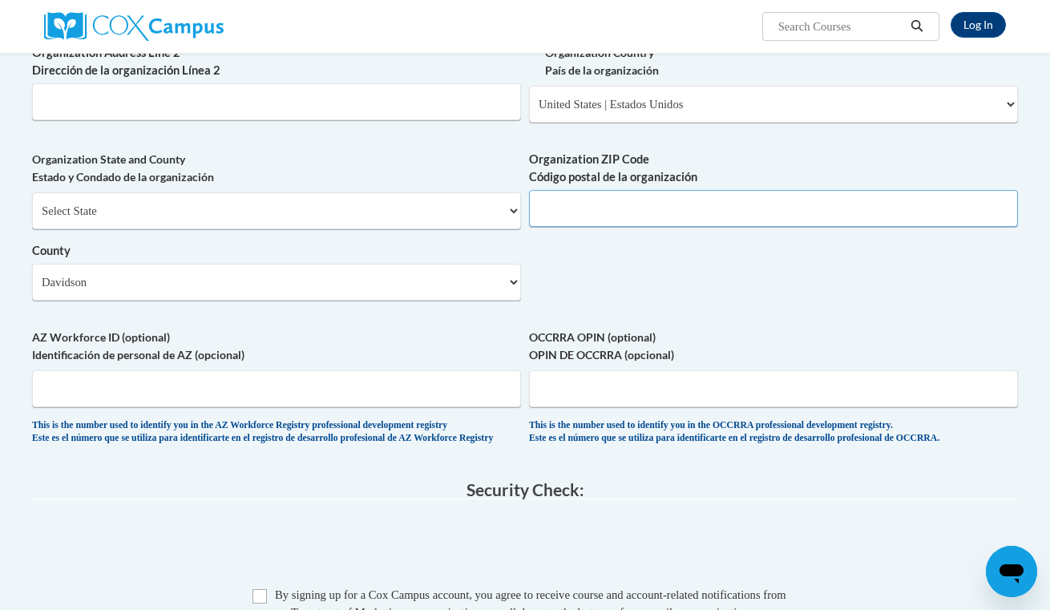
scroll to position [1069, 0]
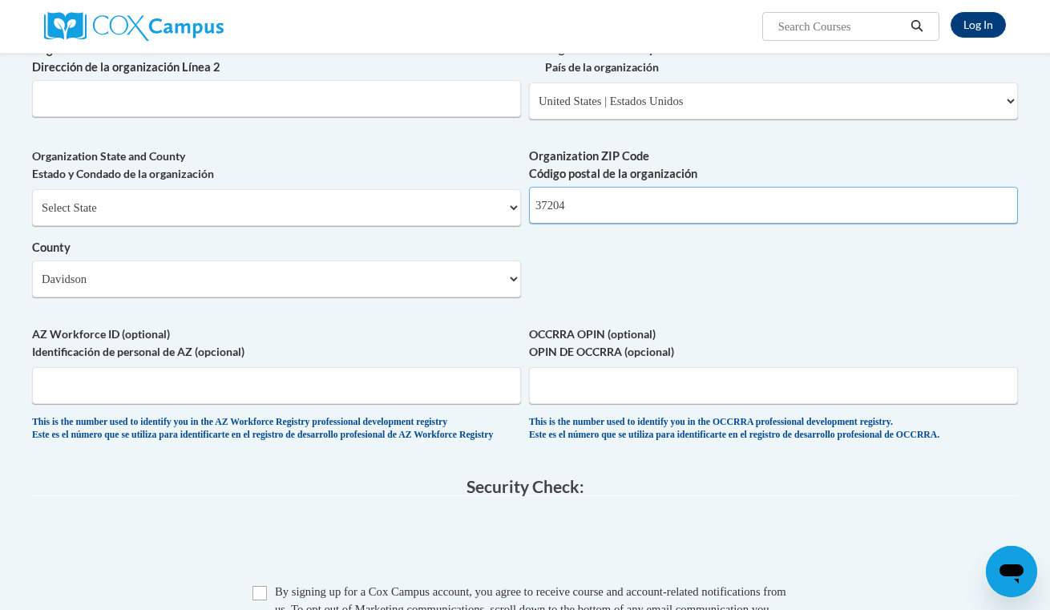
type input "37204"
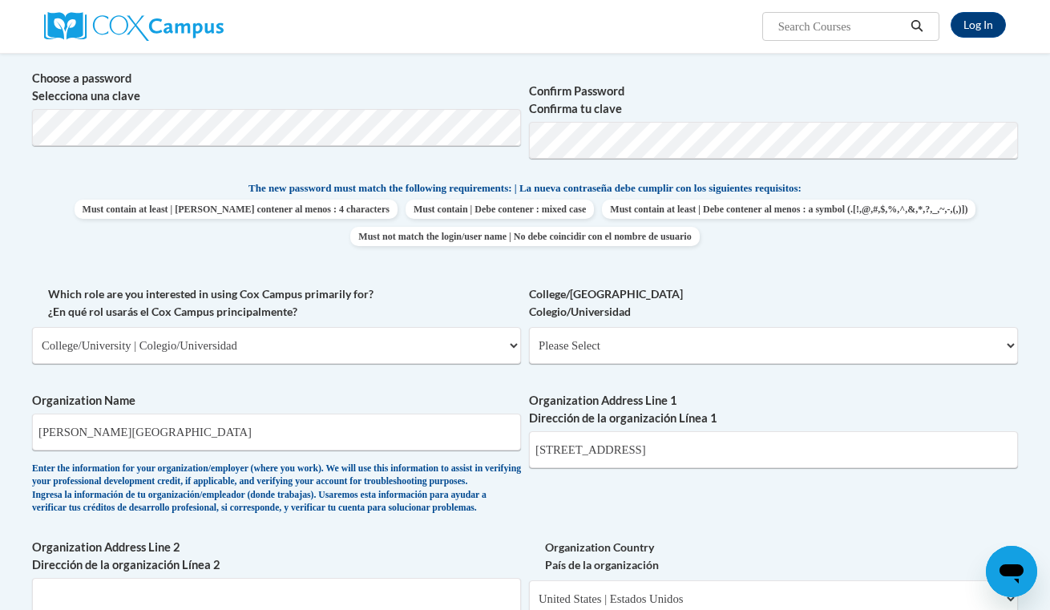
scroll to position [570, 0]
select select "c8743970-7742-49d2-af9e-5c4138019e9a"
select select "null"
select select "99b32b07-cffc-426c-8bf6-0cd77760d84b"
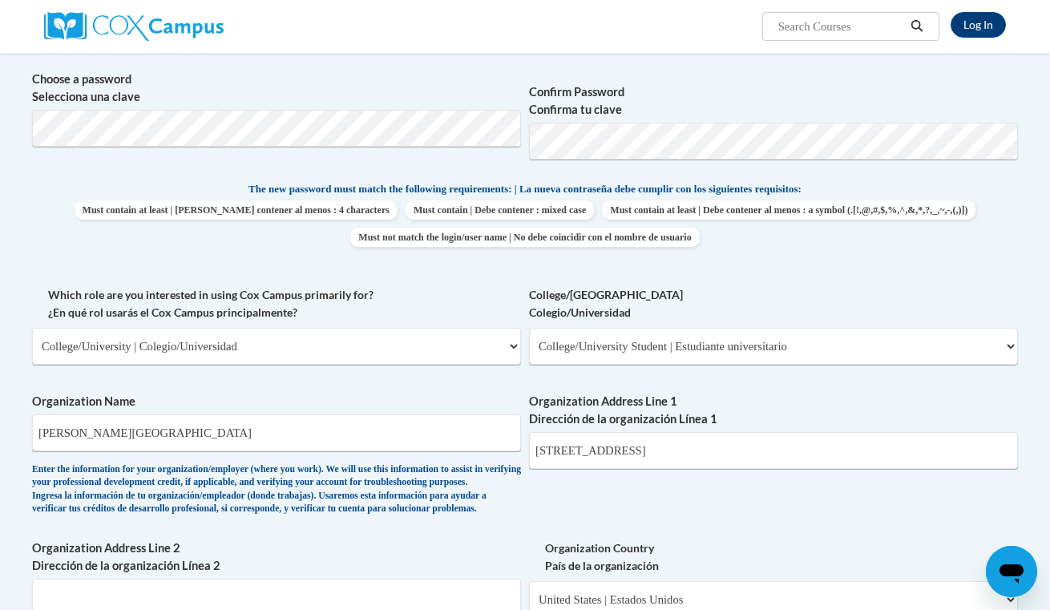
click at [759, 376] on div "What is your first name? ¿Cuál es tu nombre? Paige What is your last name? ¿Cuá…" at bounding box center [525, 375] width 986 height 1162
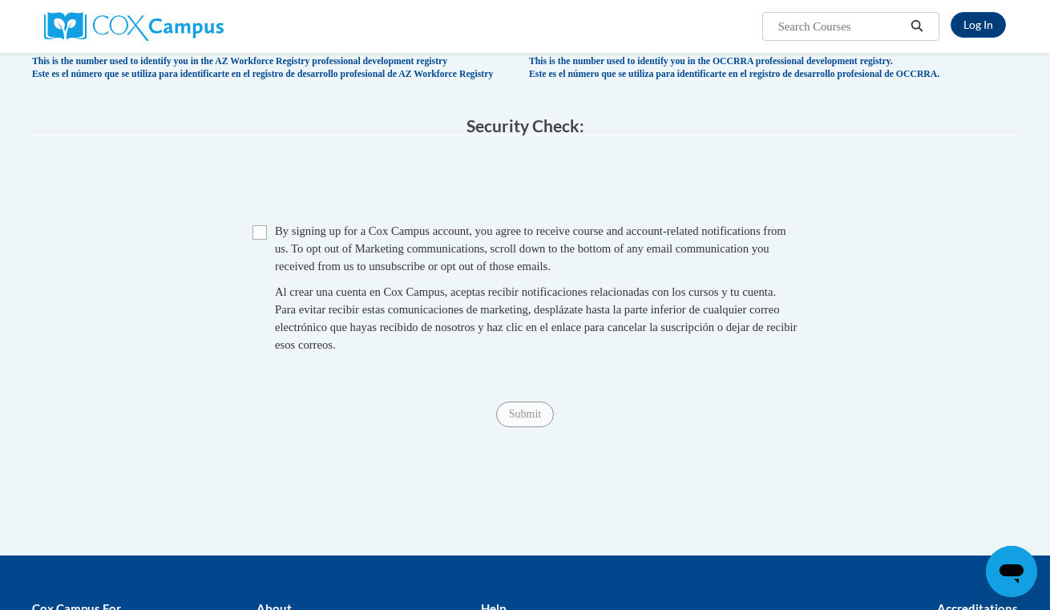
scroll to position [1340, 0]
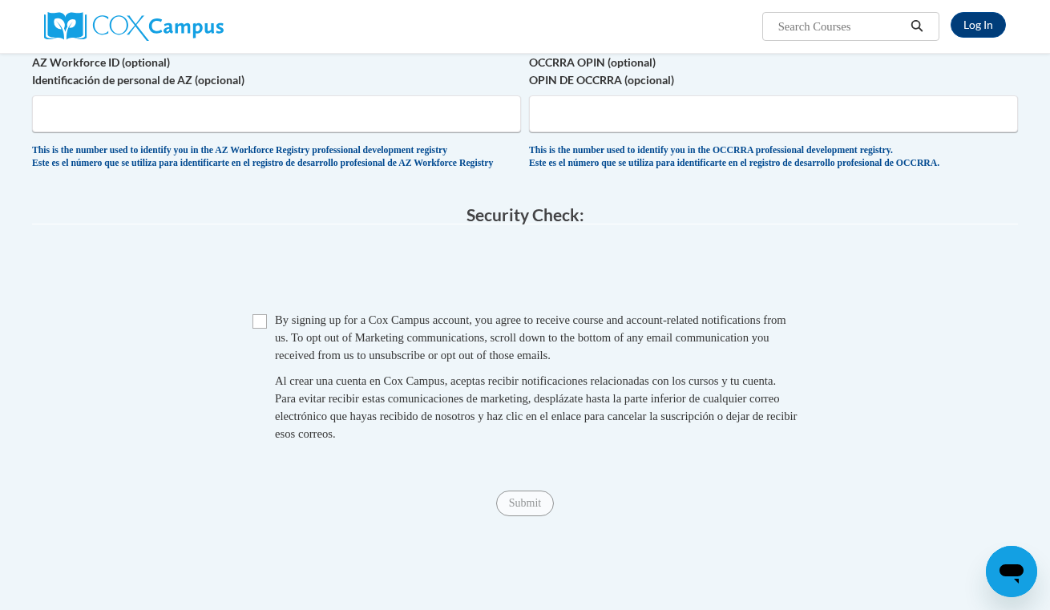
click at [256, 329] on input "Checkbox" at bounding box center [260, 321] width 14 height 14
click at [261, 324] on input "Checkbox" at bounding box center [260, 321] width 14 height 14
checkbox input "true"
click at [538, 508] on input "Submit" at bounding box center [525, 504] width 58 height 26
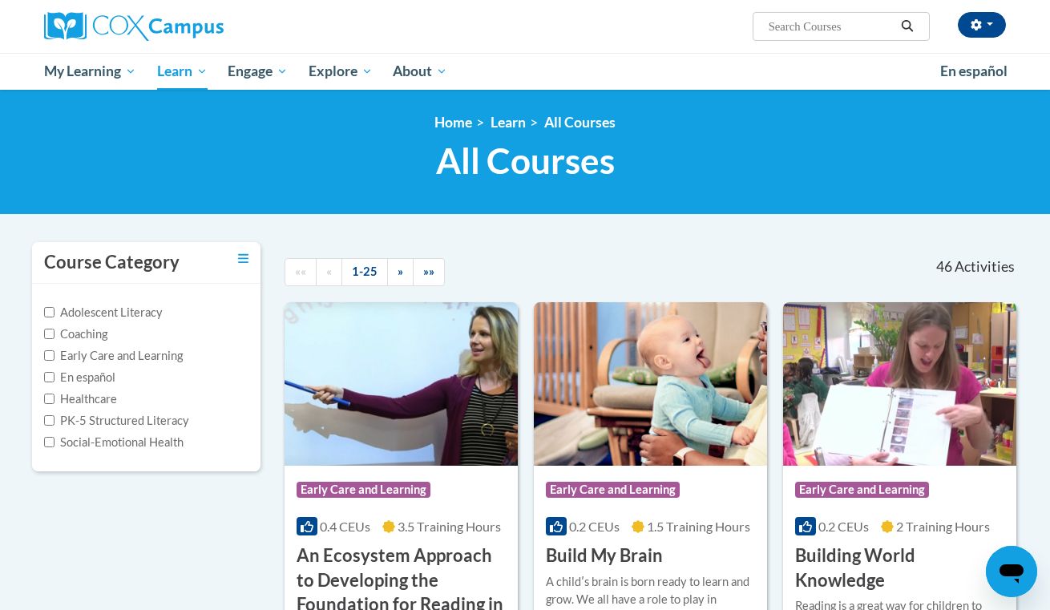
click at [795, 29] on input "Search..." at bounding box center [831, 26] width 128 height 19
type input "relationships are the heart of coaching"
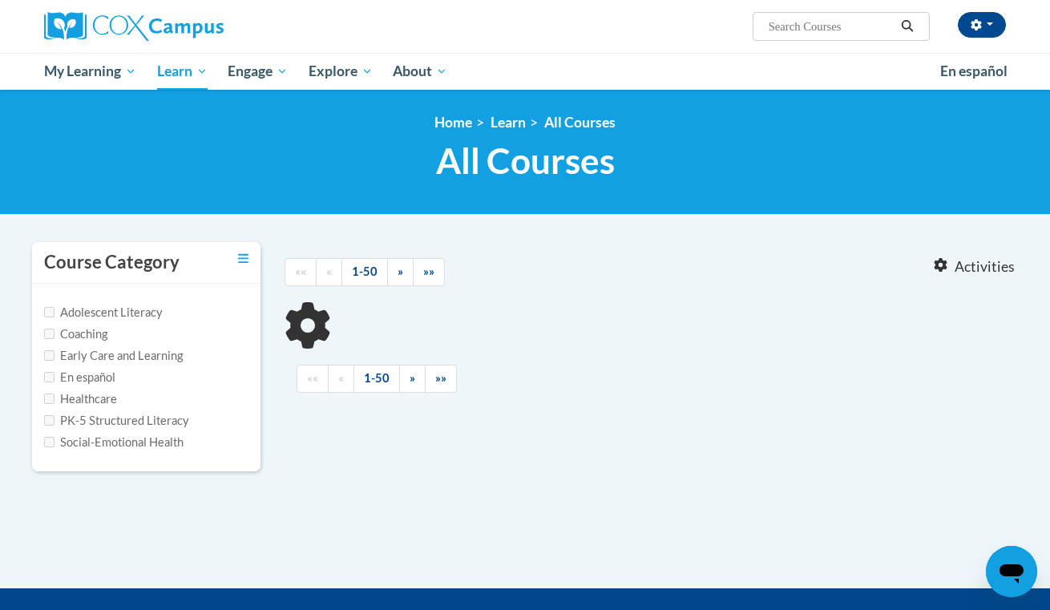
type input "relationships are the heart of coaching"
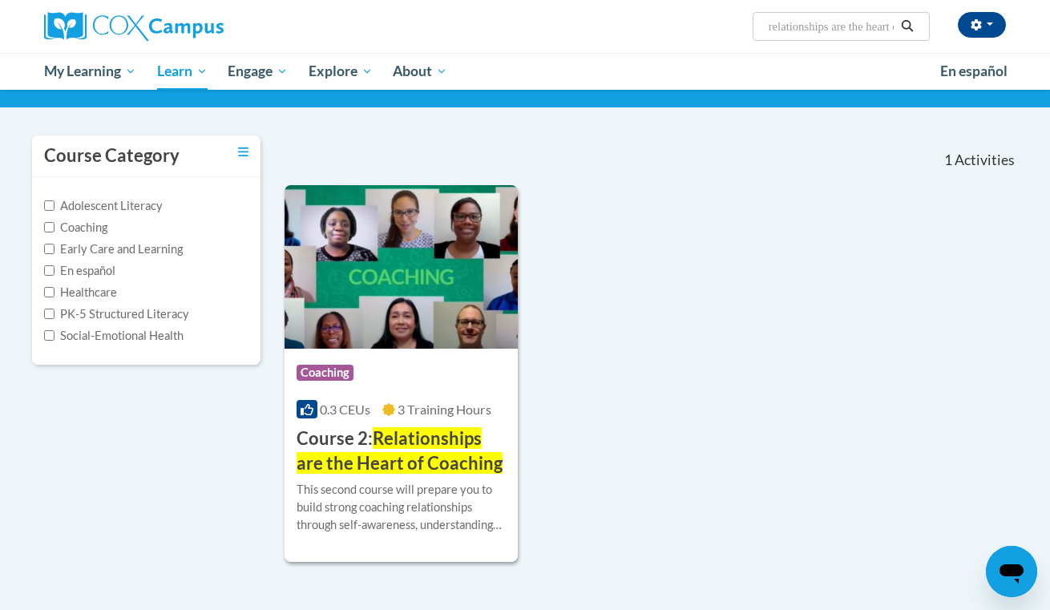
scroll to position [115, 0]
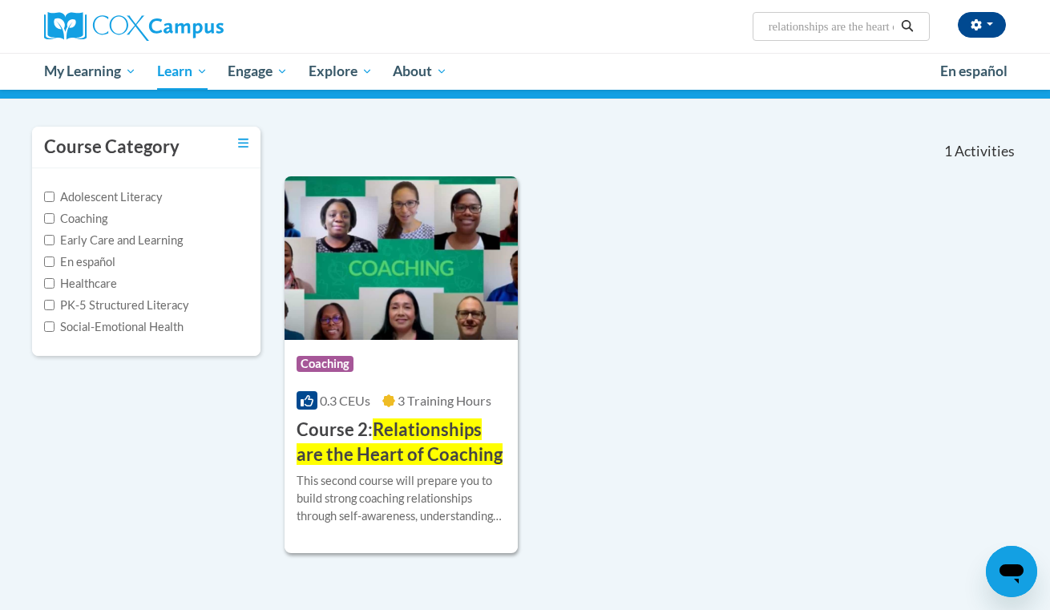
click at [414, 450] on span "Relationships are the Heart of Coaching" at bounding box center [400, 441] width 206 height 46
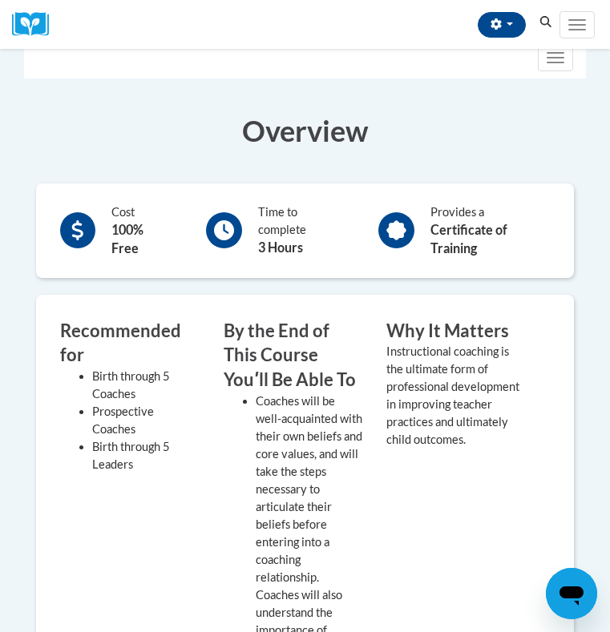
scroll to position [368, 0]
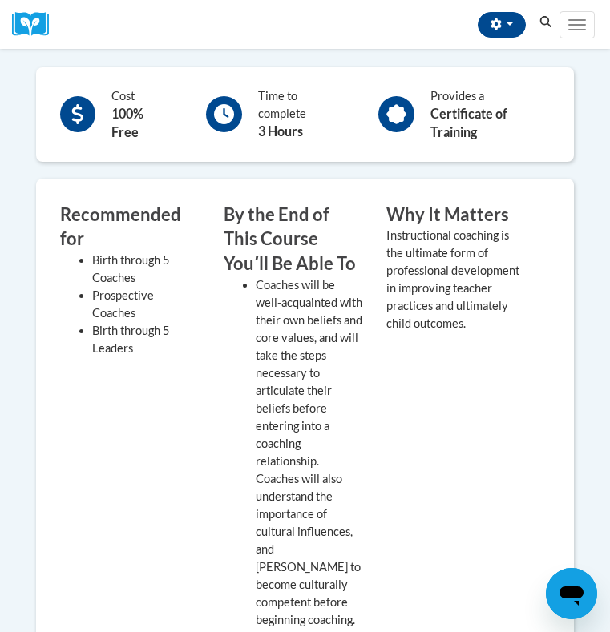
click at [491, 98] on div "Provides a Certificate of Training" at bounding box center [489, 114] width 119 height 55
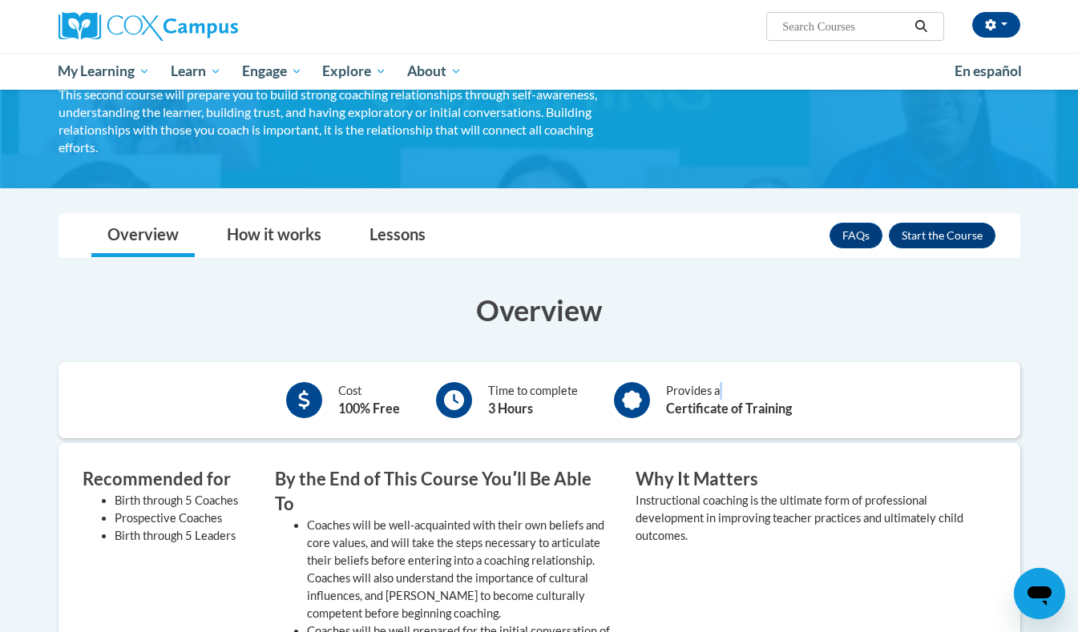
scroll to position [0, 0]
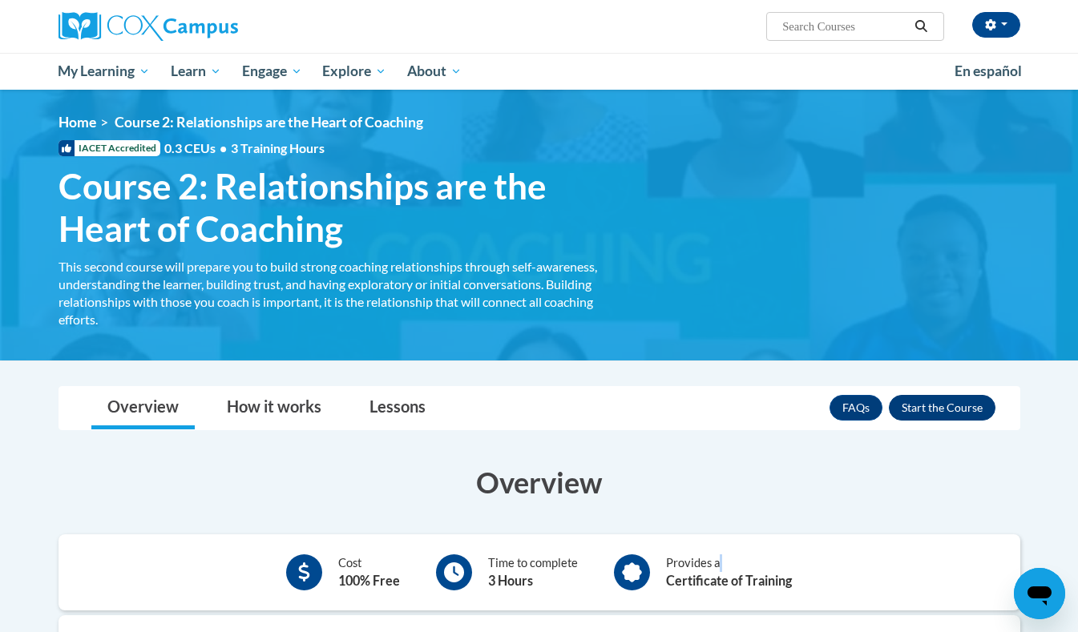
click at [950, 405] on button "Enroll" at bounding box center [942, 408] width 107 height 26
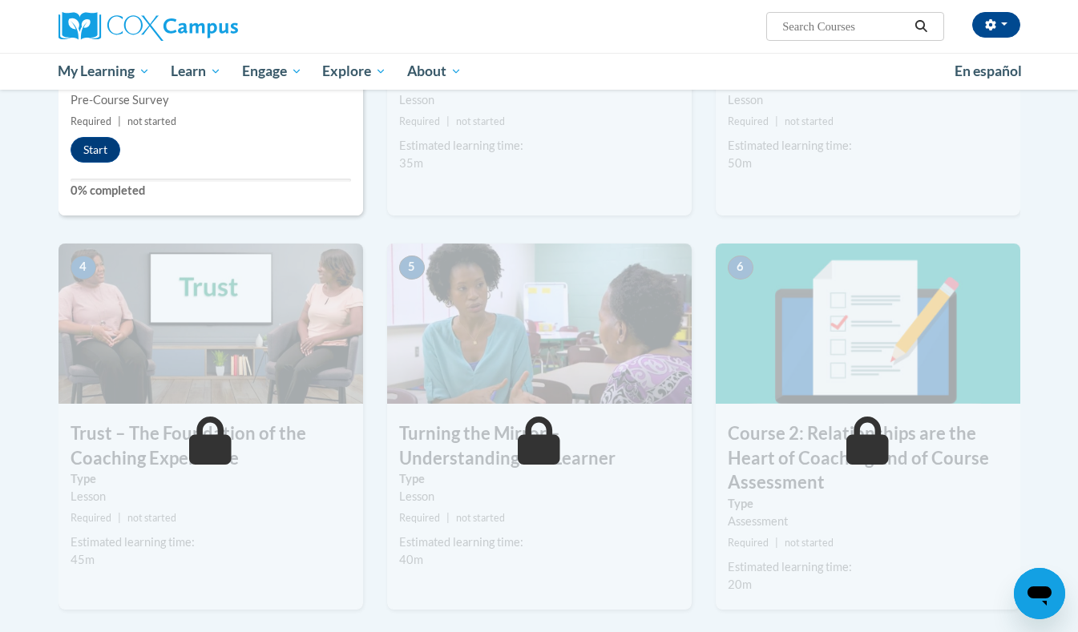
scroll to position [432, 0]
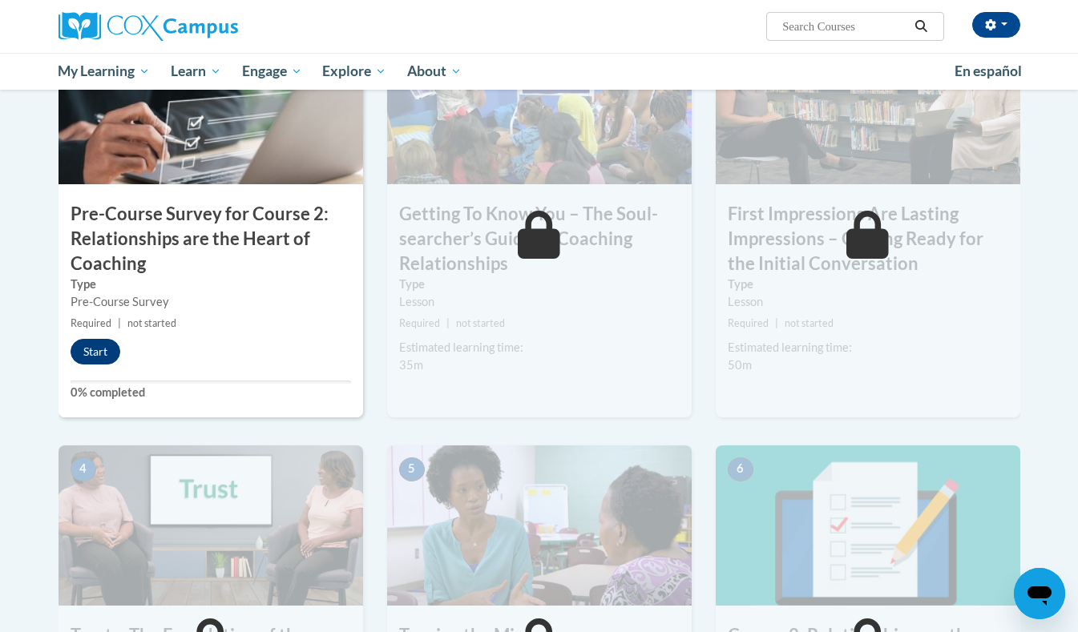
click at [86, 354] on button "Start" at bounding box center [96, 352] width 50 height 26
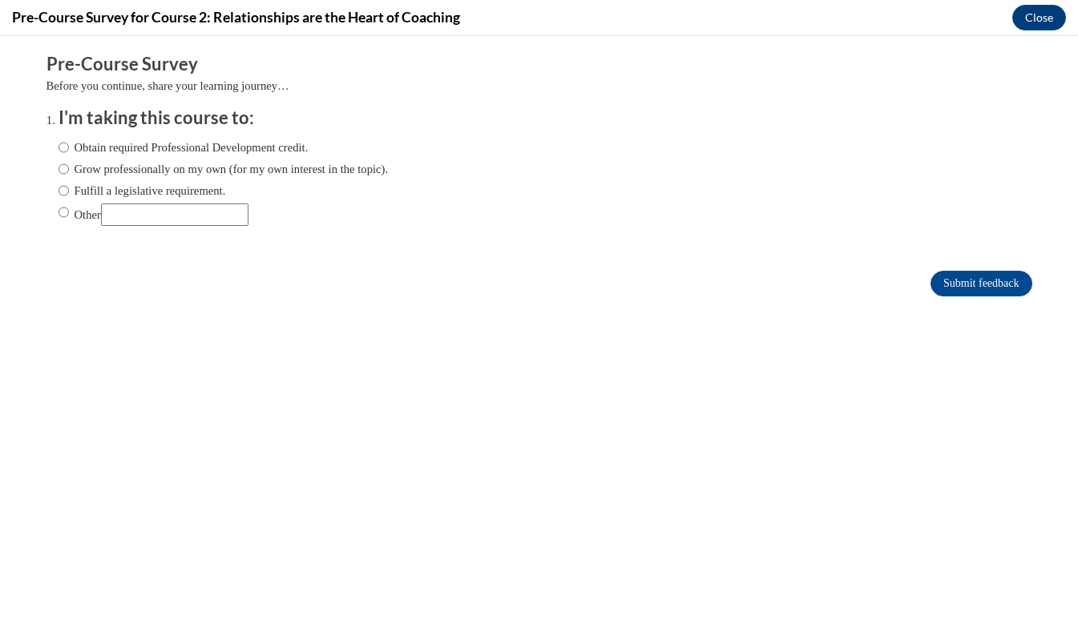
scroll to position [0, 0]
click at [212, 143] on label "Obtain required Professional Development credit." at bounding box center [184, 148] width 250 height 18
click at [69, 143] on input "Obtain required Professional Development credit." at bounding box center [64, 148] width 10 height 18
radio input "true"
click at [953, 286] on input "Submit feedback" at bounding box center [981, 284] width 101 height 26
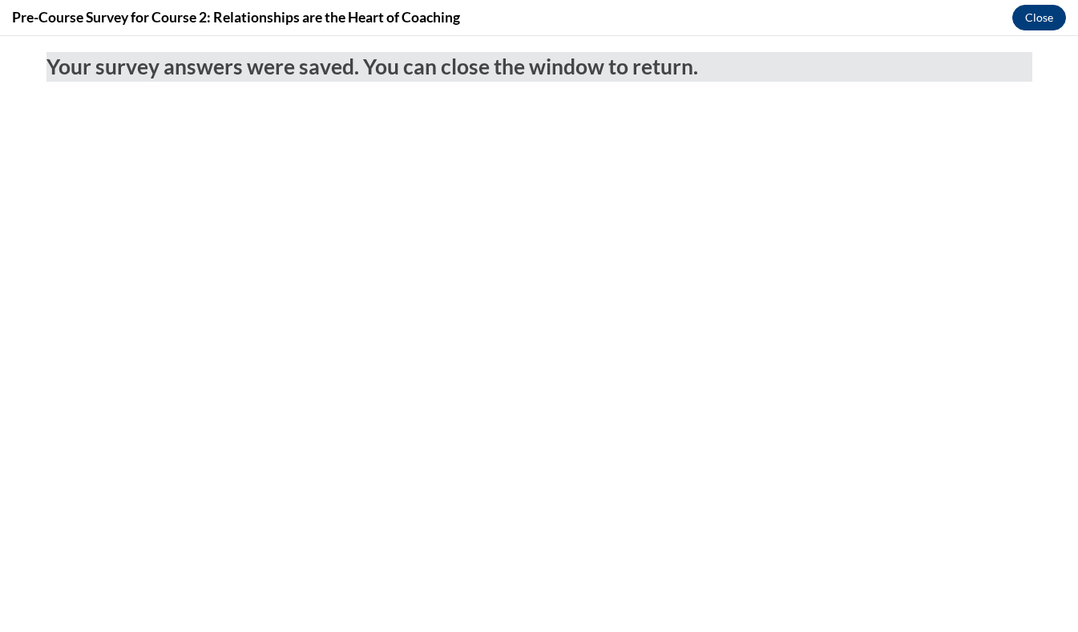
drag, startPoint x: 1041, startPoint y: 19, endPoint x: 1026, endPoint y: 77, distance: 59.7
click at [1041, 19] on button "Close" at bounding box center [1039, 18] width 54 height 26
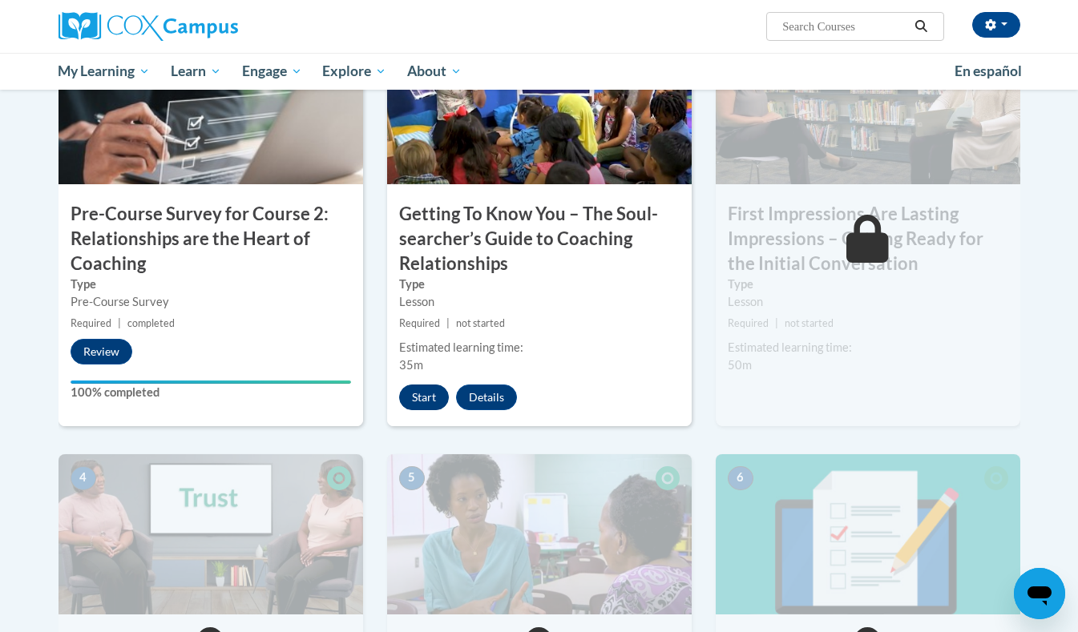
click at [424, 394] on button "Start" at bounding box center [424, 398] width 50 height 26
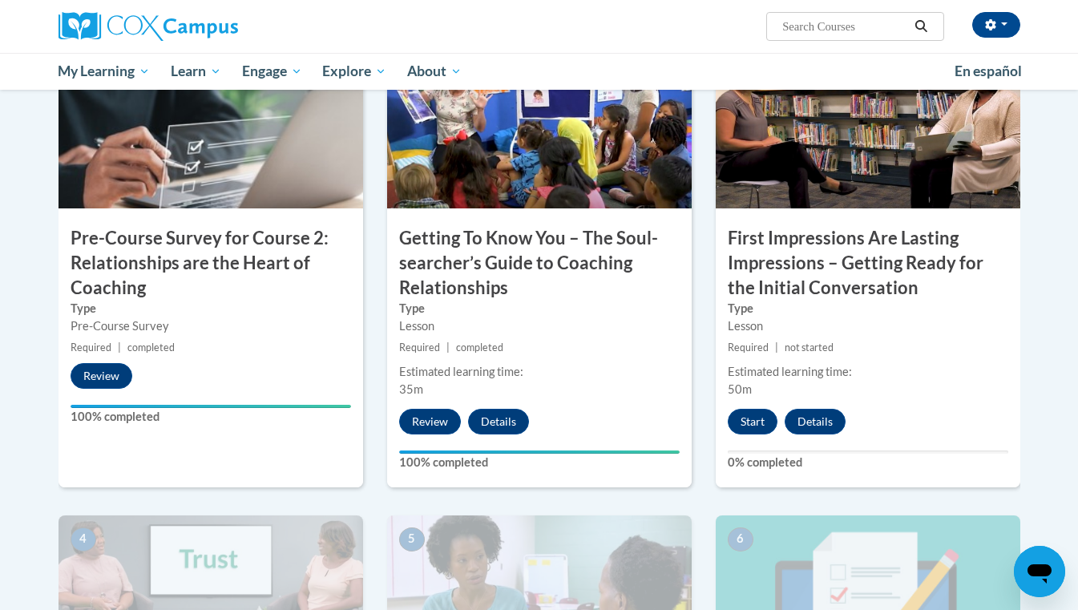
scroll to position [357, 0]
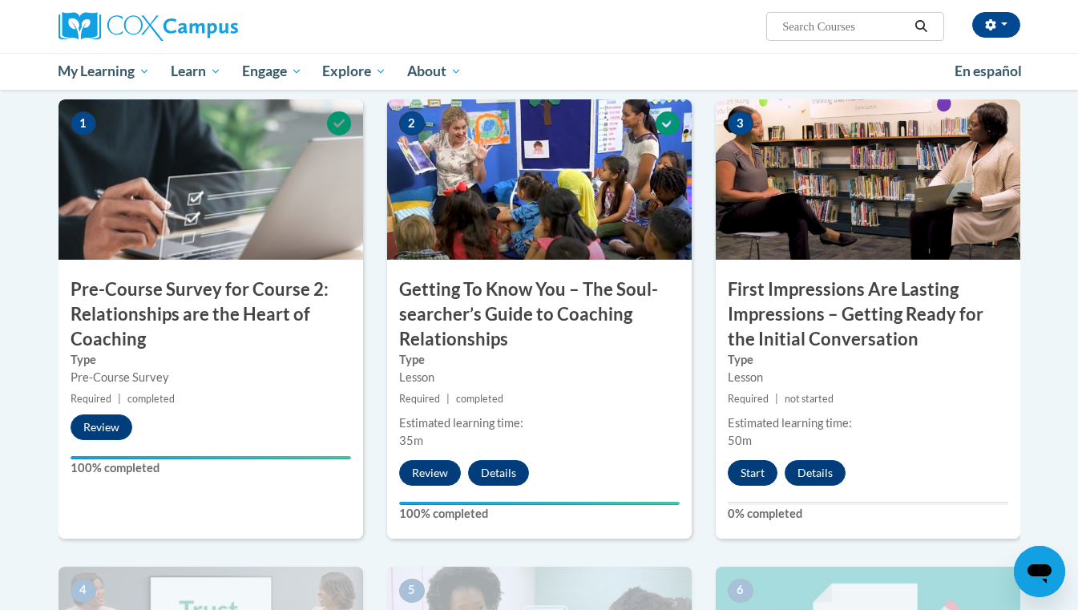
click at [743, 473] on button "Start" at bounding box center [753, 473] width 50 height 26
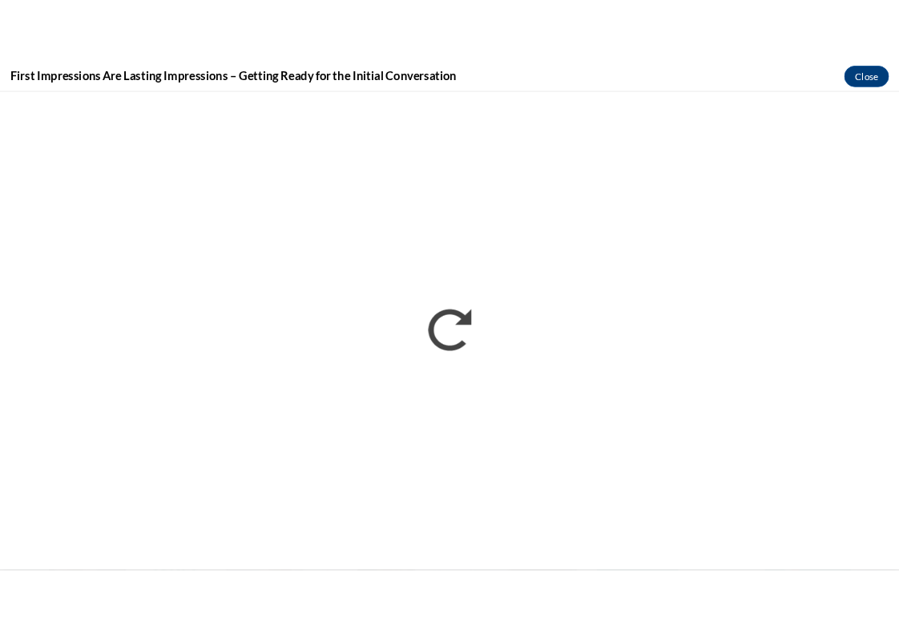
scroll to position [0, 0]
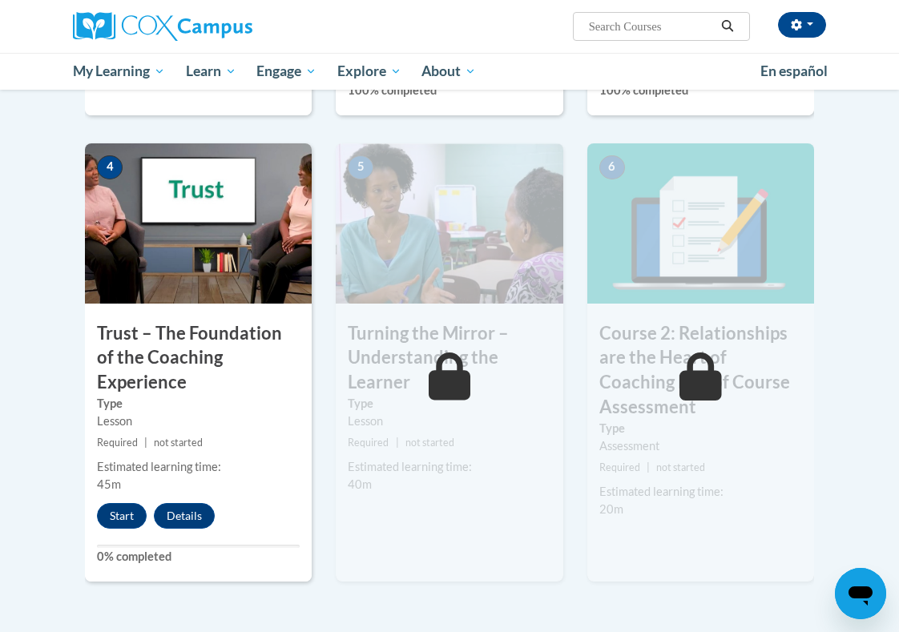
scroll to position [809, 0]
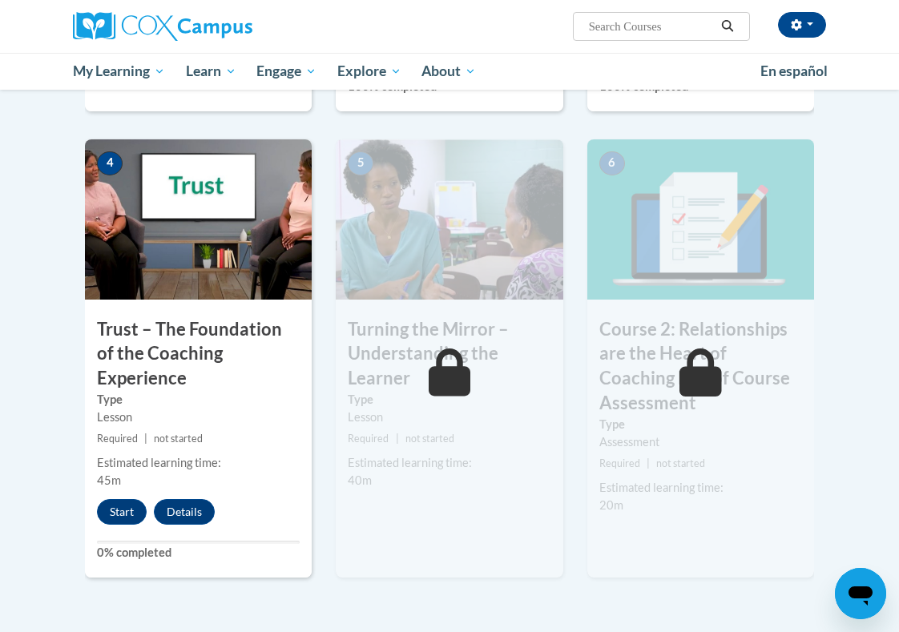
drag, startPoint x: 123, startPoint y: 481, endPoint x: 368, endPoint y: 358, distance: 274.6
click at [368, 358] on div "1 Pre-Course Survey for Course 2: Relationships are the Heart of Coaching Type …" at bounding box center [450, 126] width 754 height 959
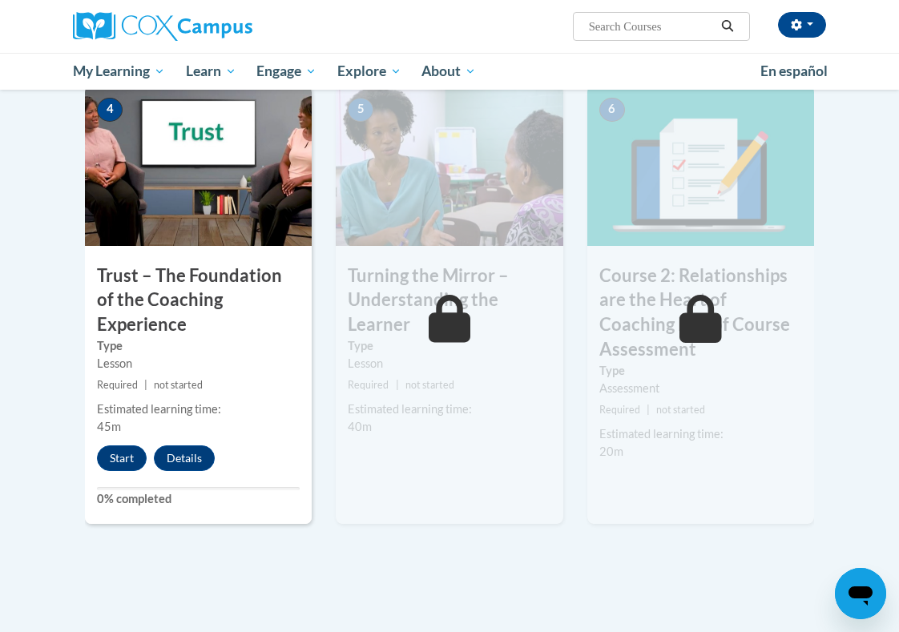
scroll to position [887, 0]
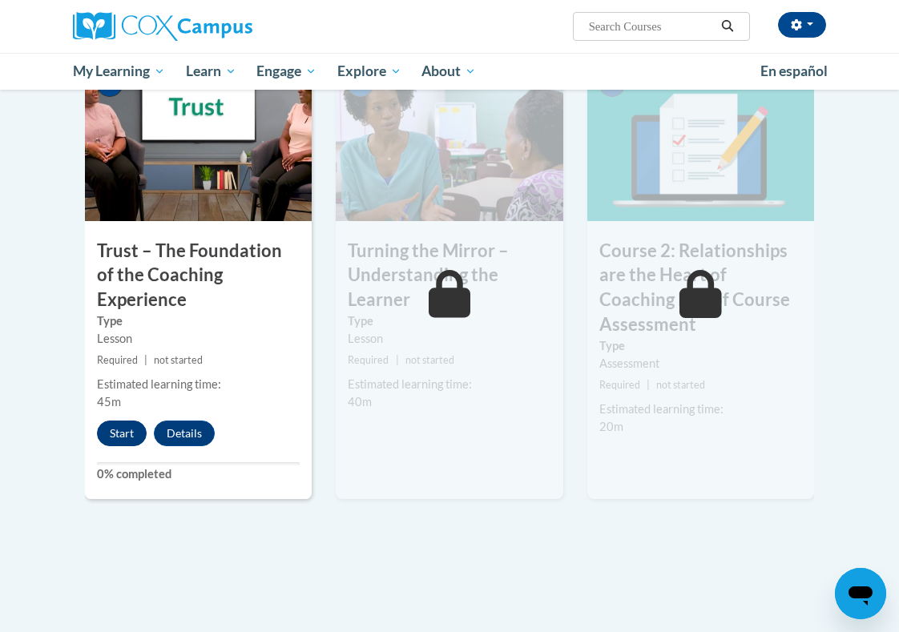
click at [124, 421] on button "Start" at bounding box center [122, 434] width 50 height 26
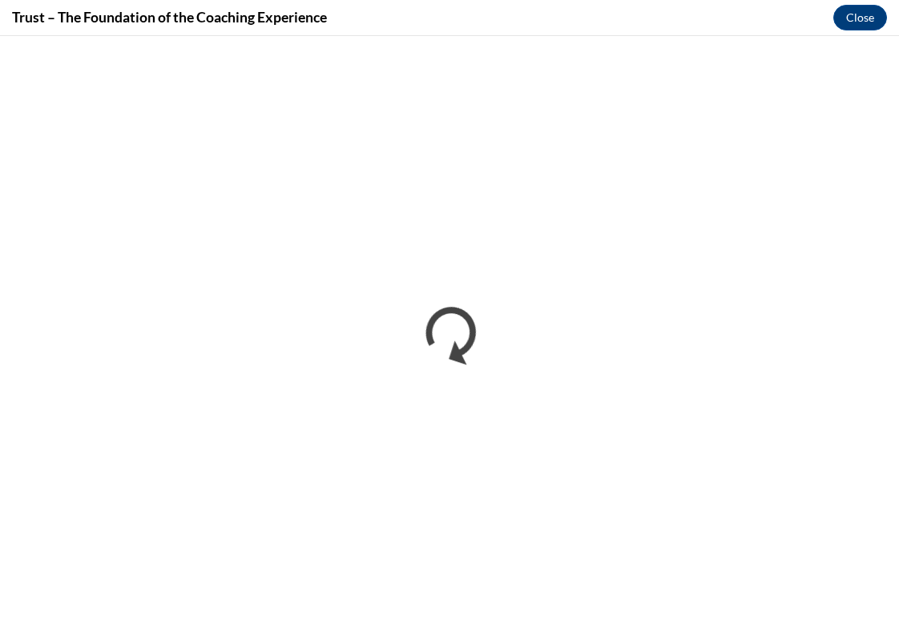
scroll to position [0, 0]
